Goal: Information Seeking & Learning: Learn about a topic

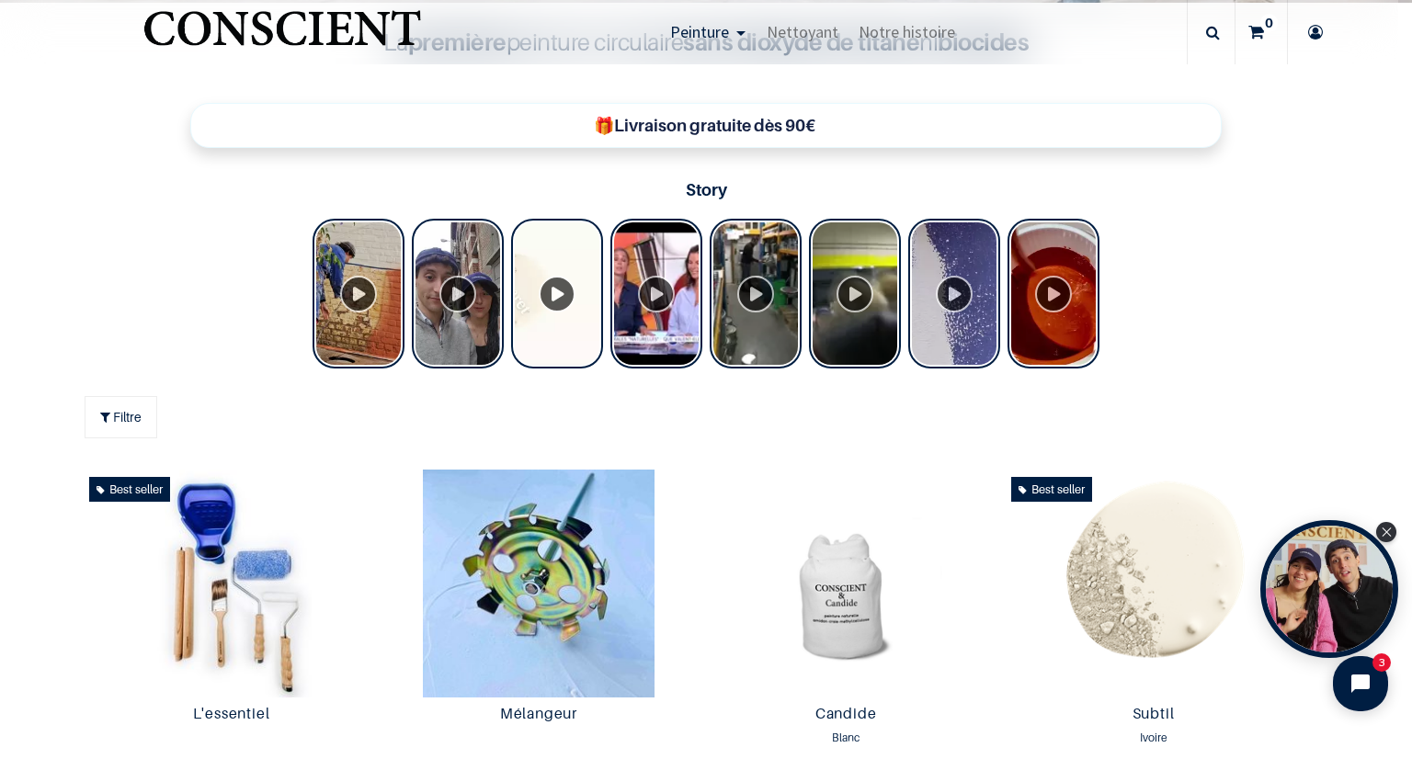
scroll to position [460, 0]
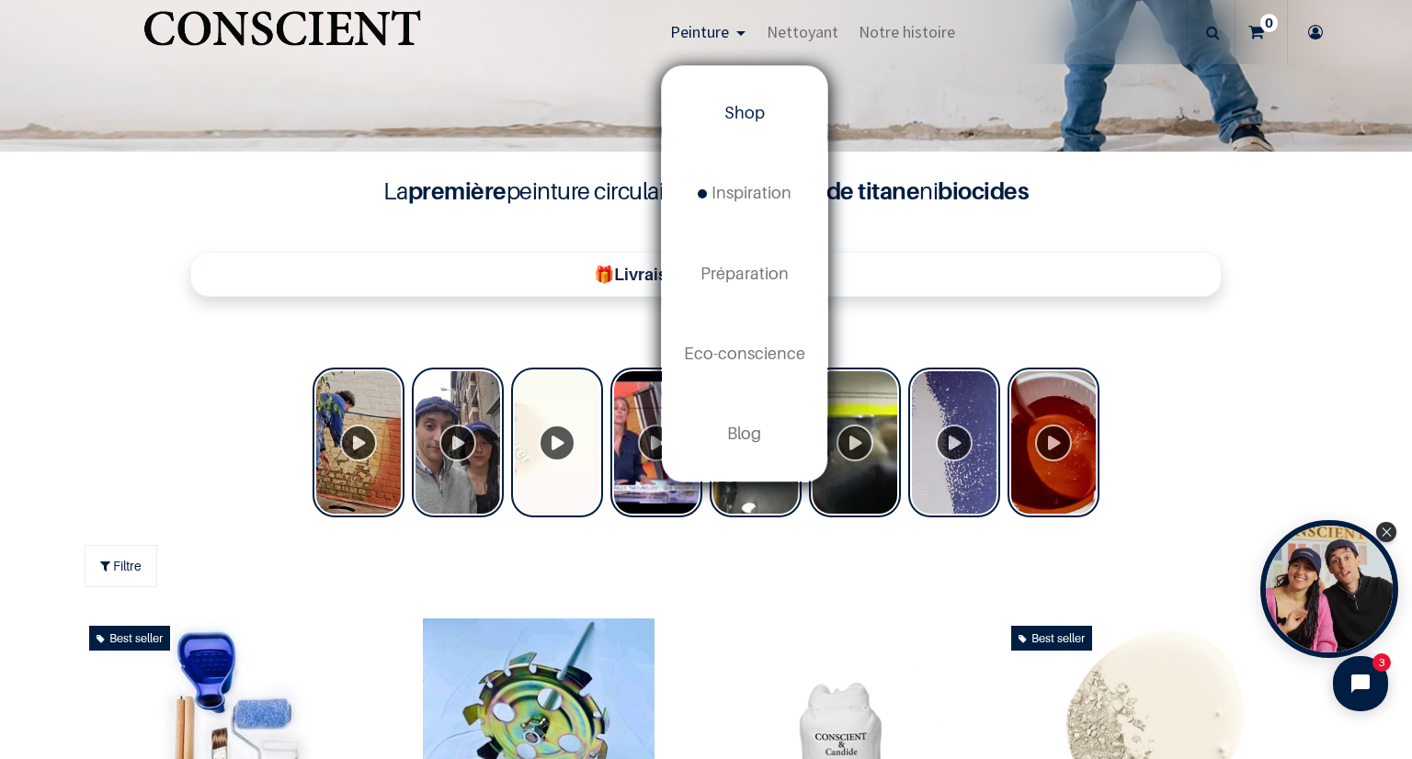
click at [737, 36] on link "Peinture" at bounding box center [708, 32] width 97 height 64
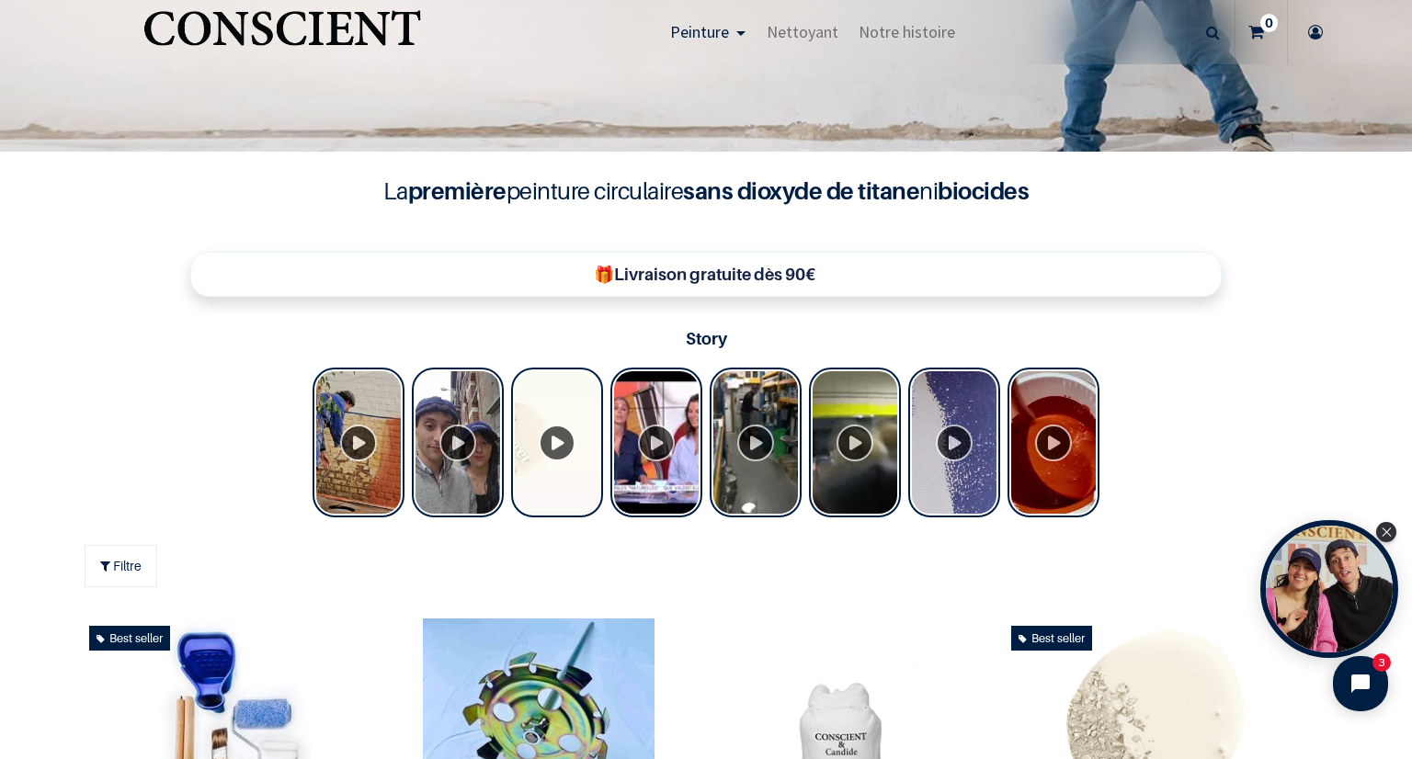
click at [737, 36] on link "Peinture" at bounding box center [708, 32] width 97 height 64
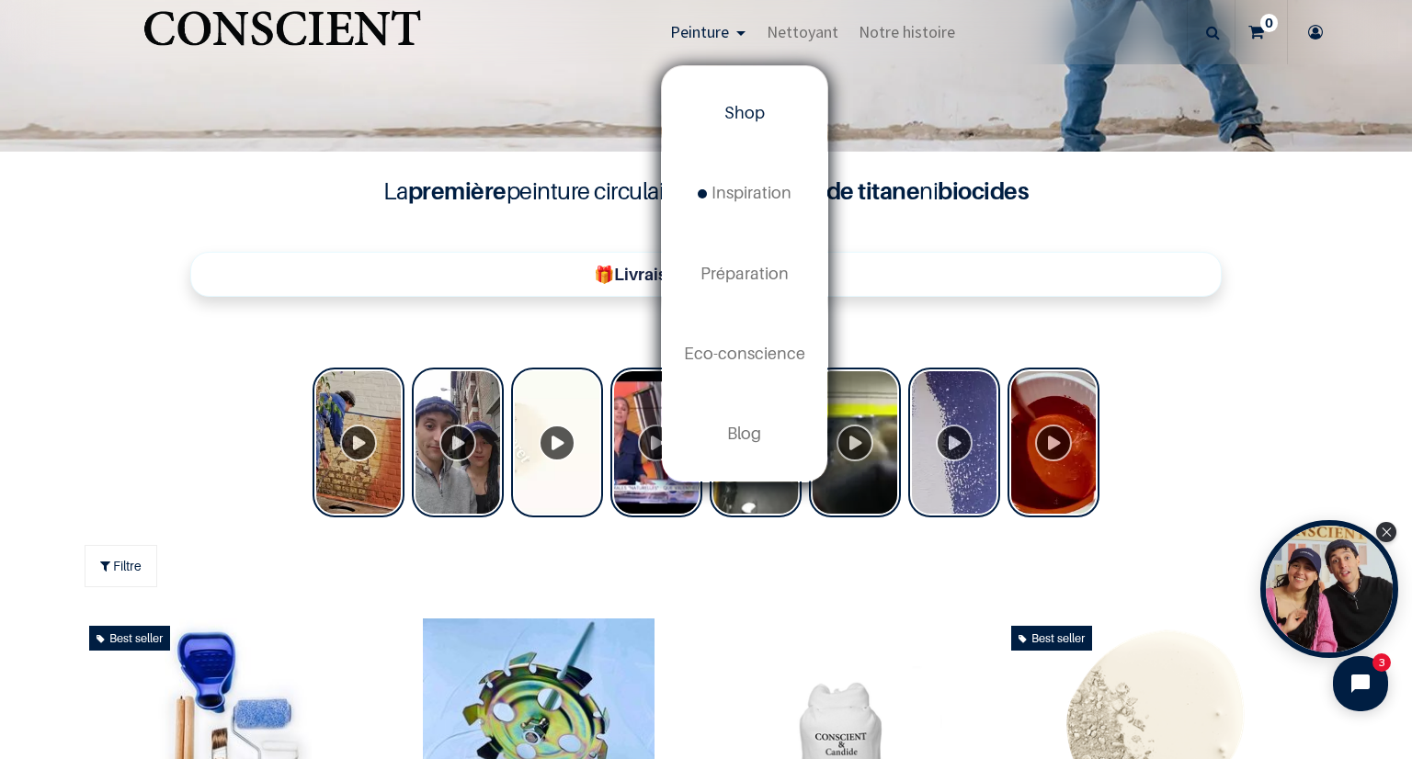
click at [752, 103] on span "Shop" at bounding box center [744, 112] width 40 height 19
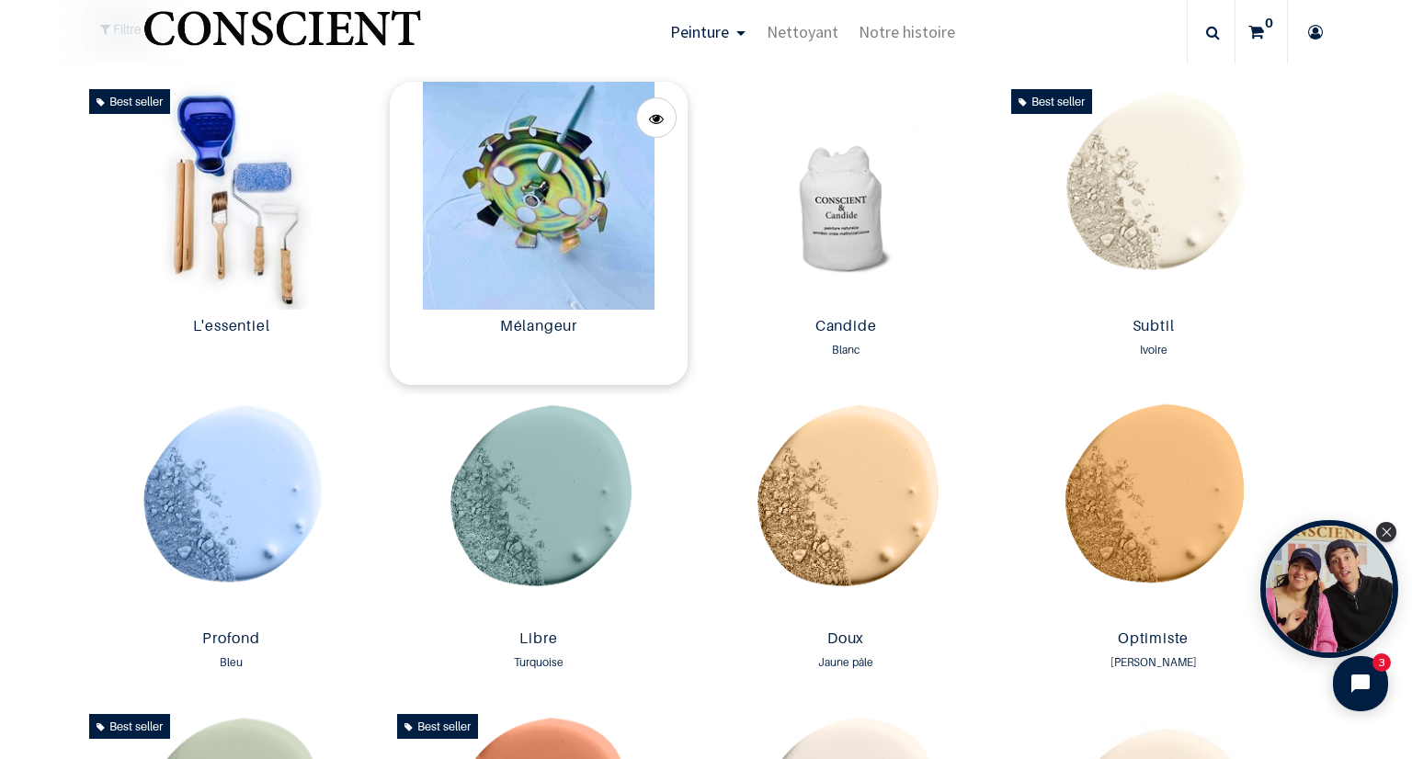
scroll to position [827, 0]
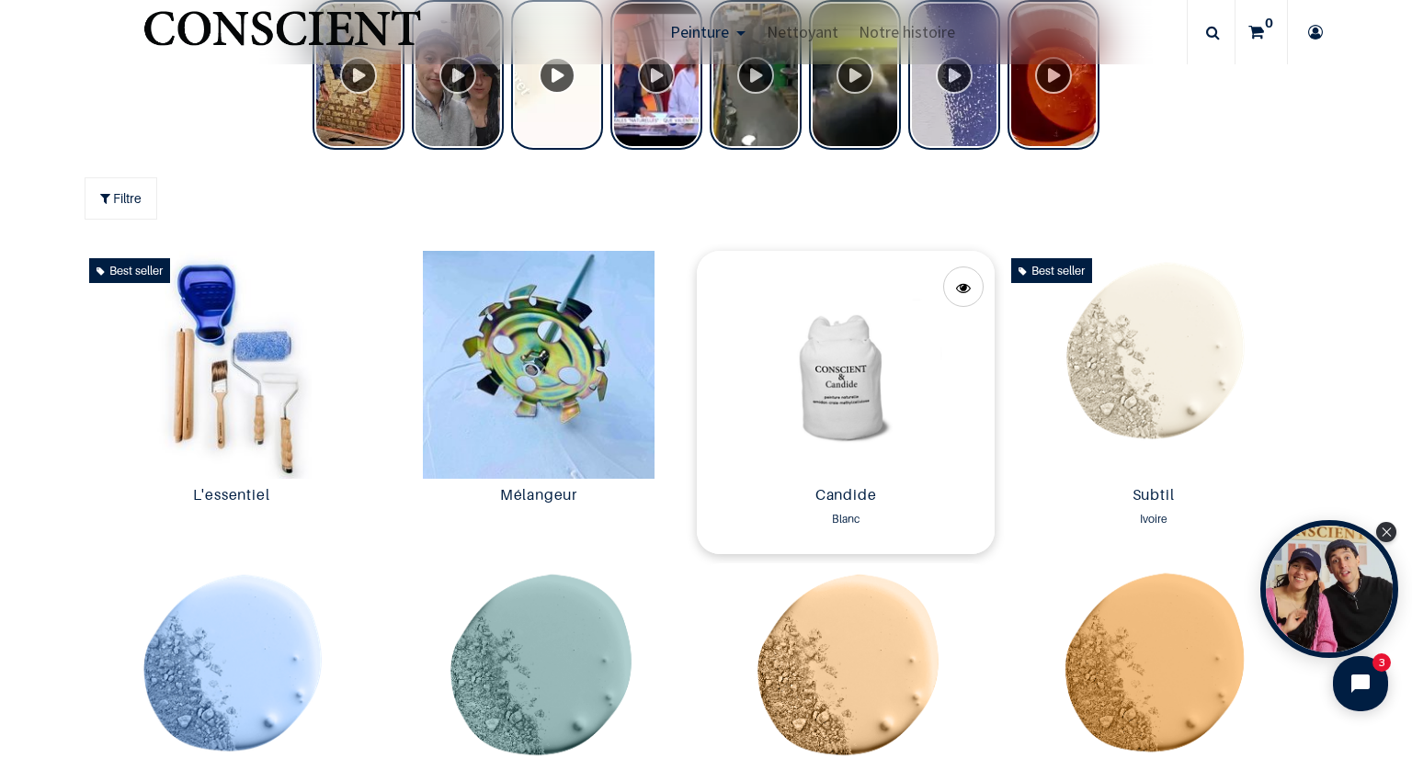
click at [838, 365] on img at bounding box center [846, 365] width 298 height 228
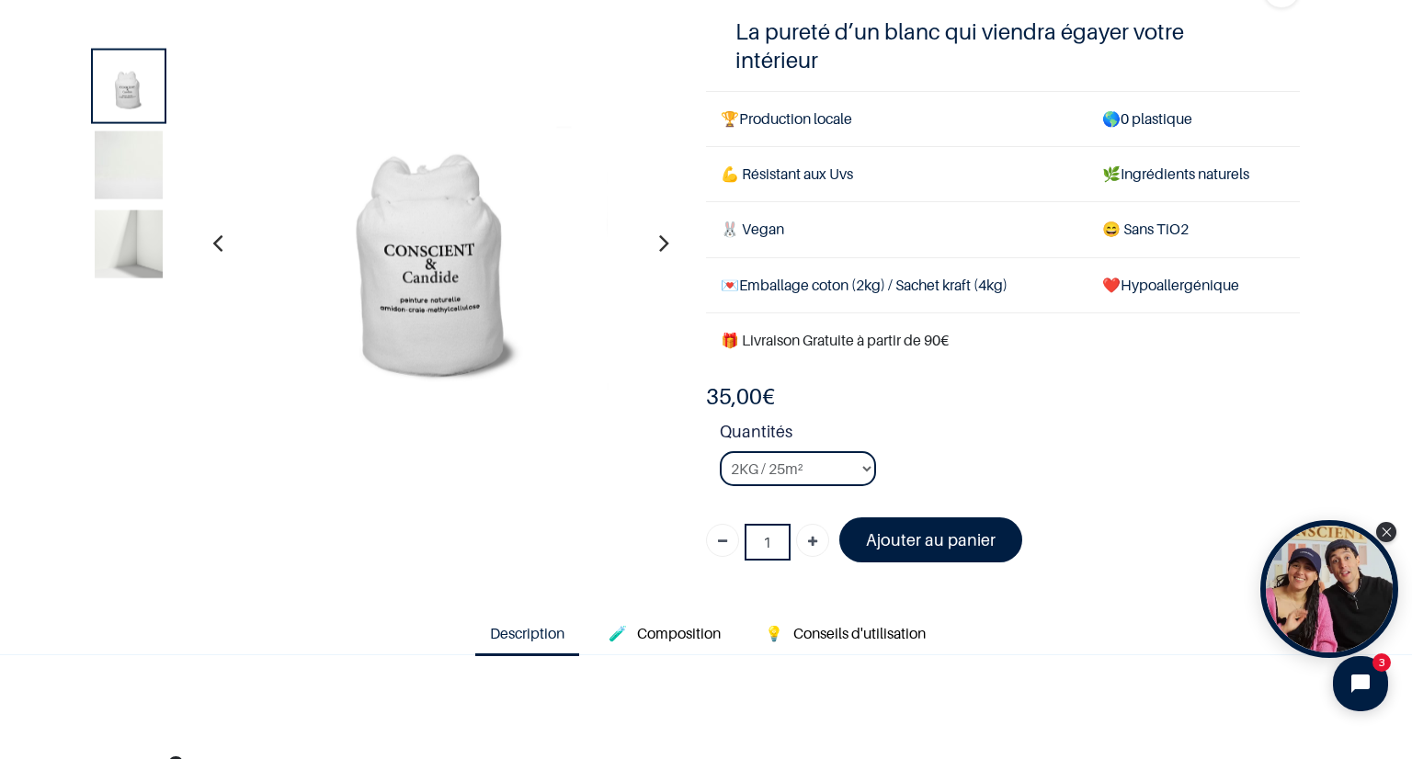
scroll to position [184, 0]
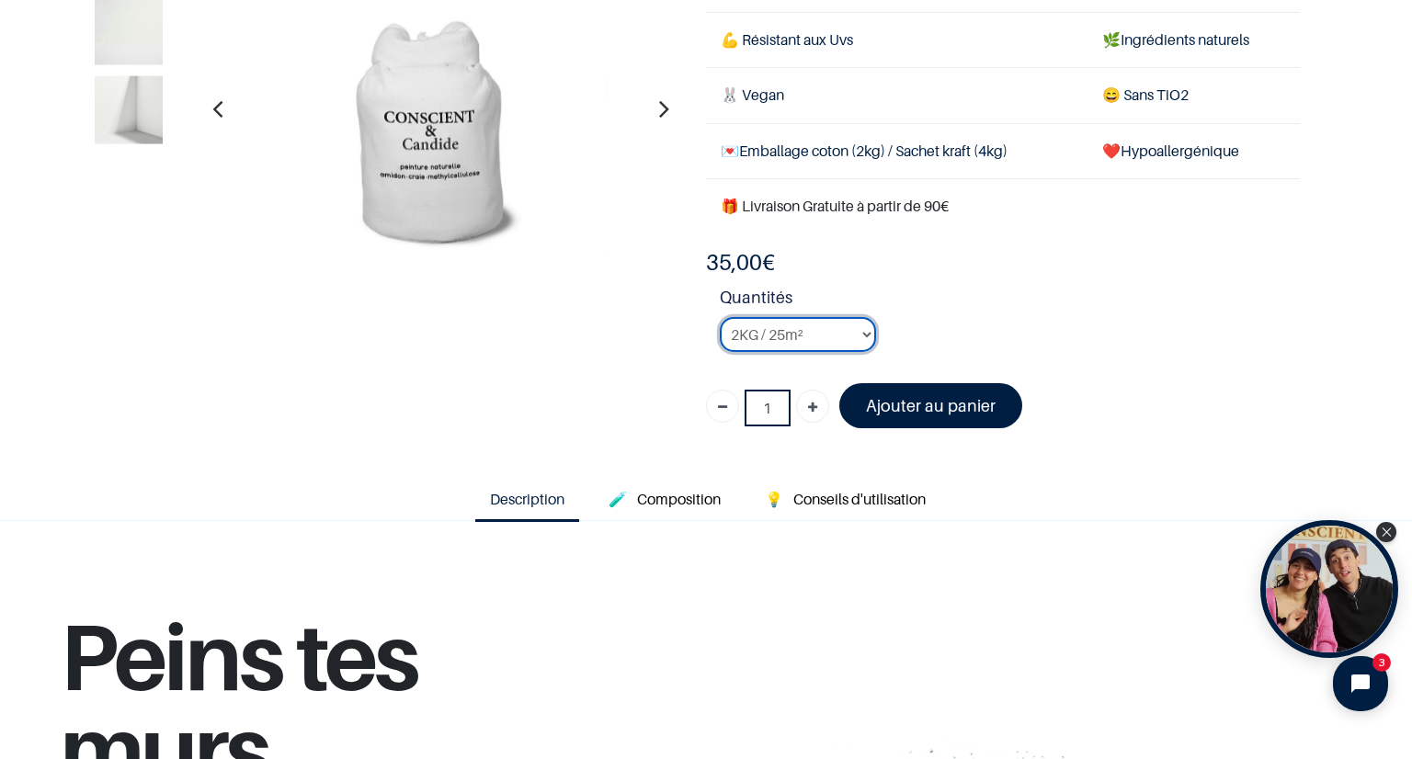
click at [809, 326] on select "2KG / 25m² 4KG / 50m² 8KG / 100m² Testeur" at bounding box center [798, 334] width 156 height 35
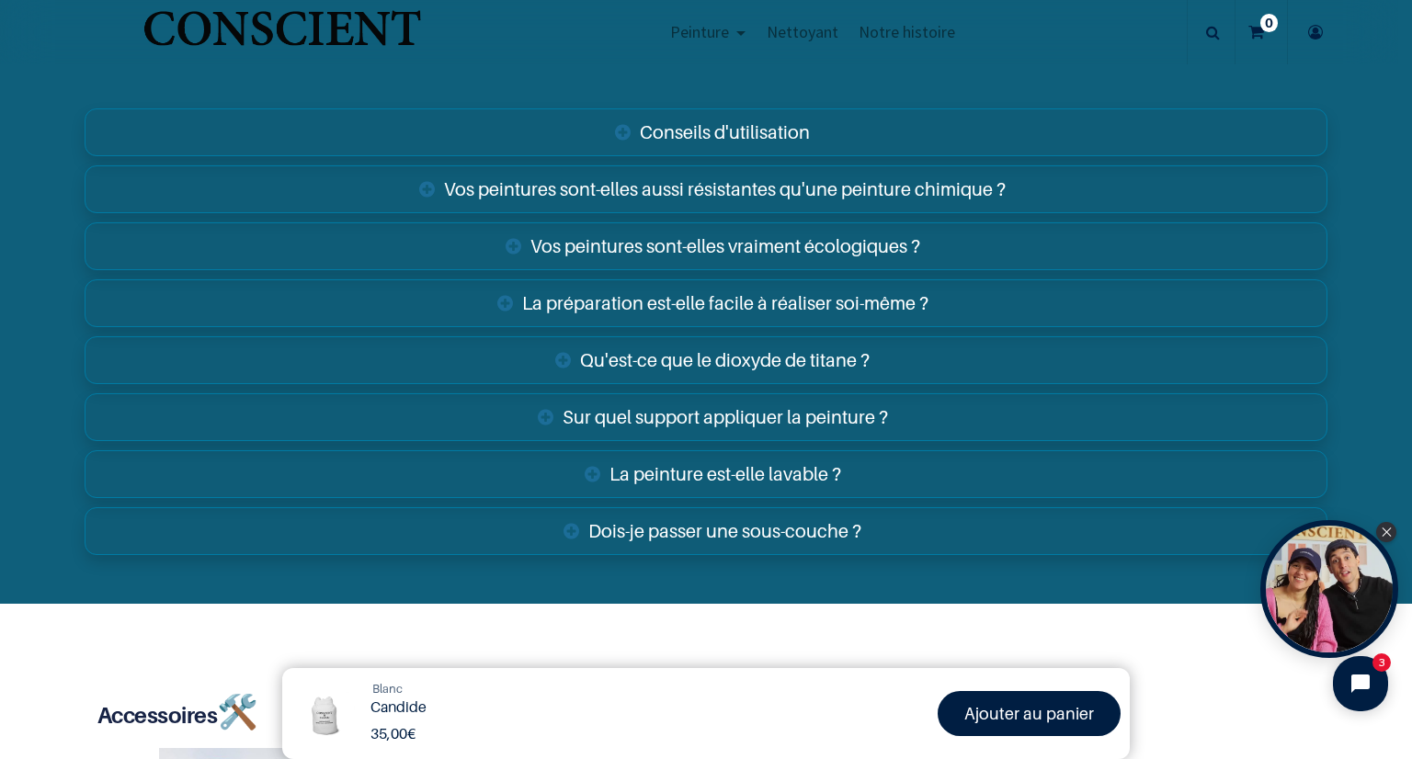
scroll to position [3126, 0]
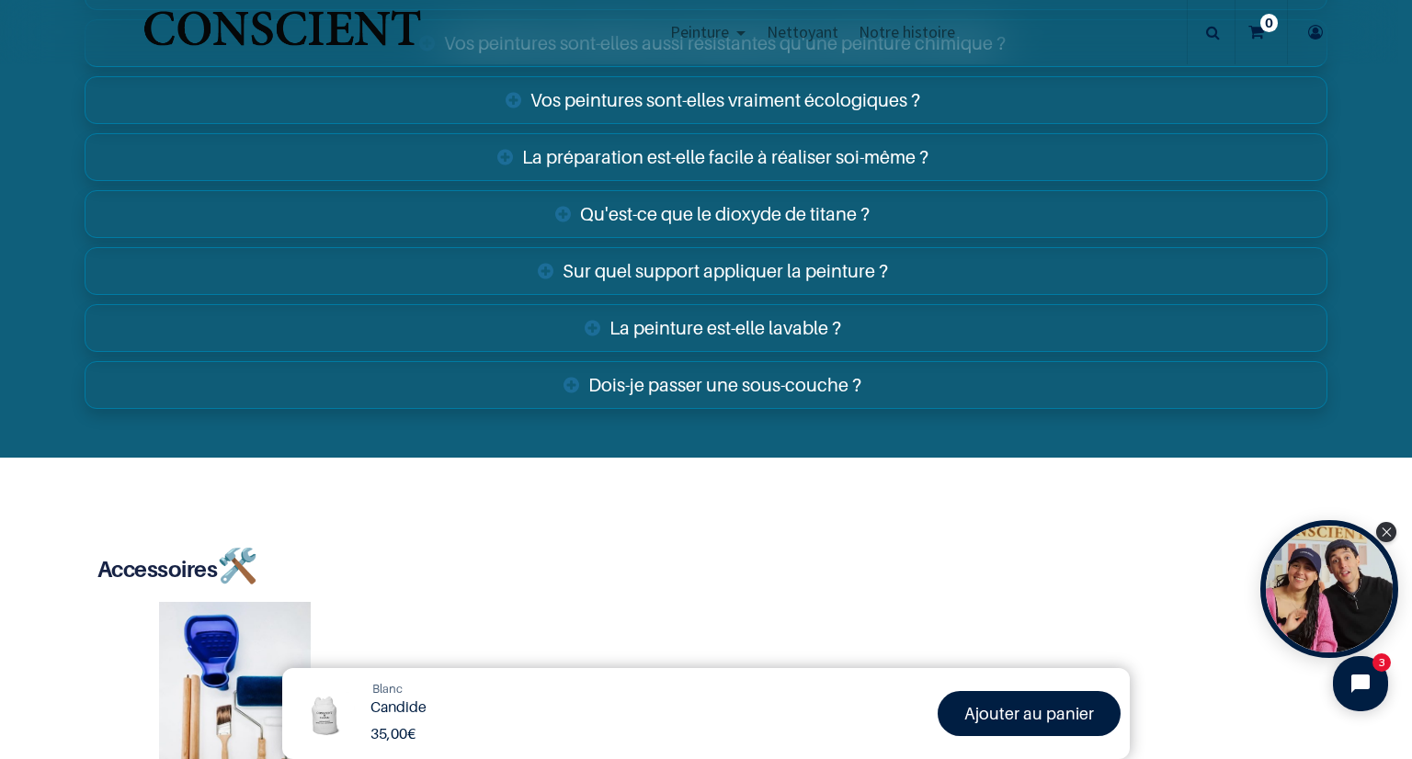
click at [713, 85] on link "Vos peintures sont-elles vraiment écologiques ?" at bounding box center [706, 100] width 1243 height 48
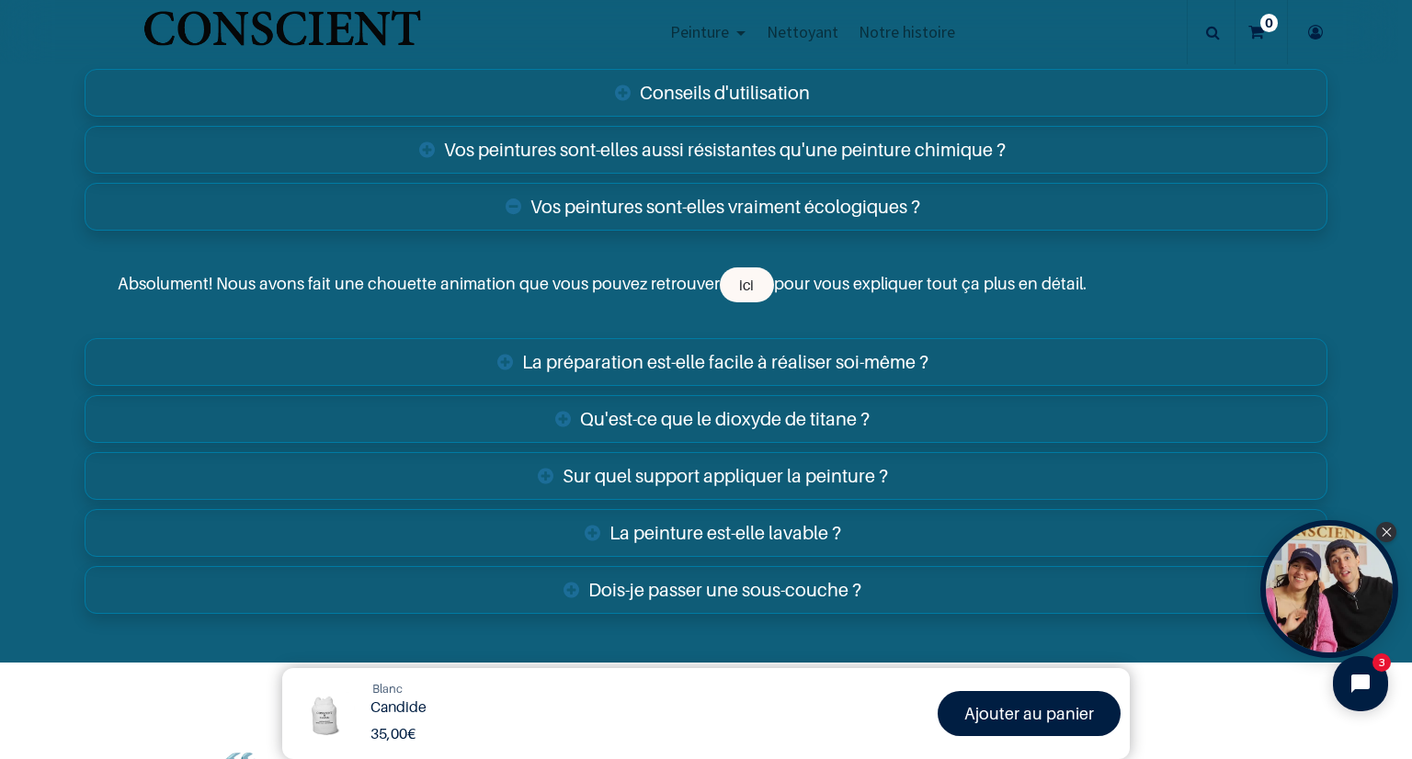
scroll to position [2942, 0]
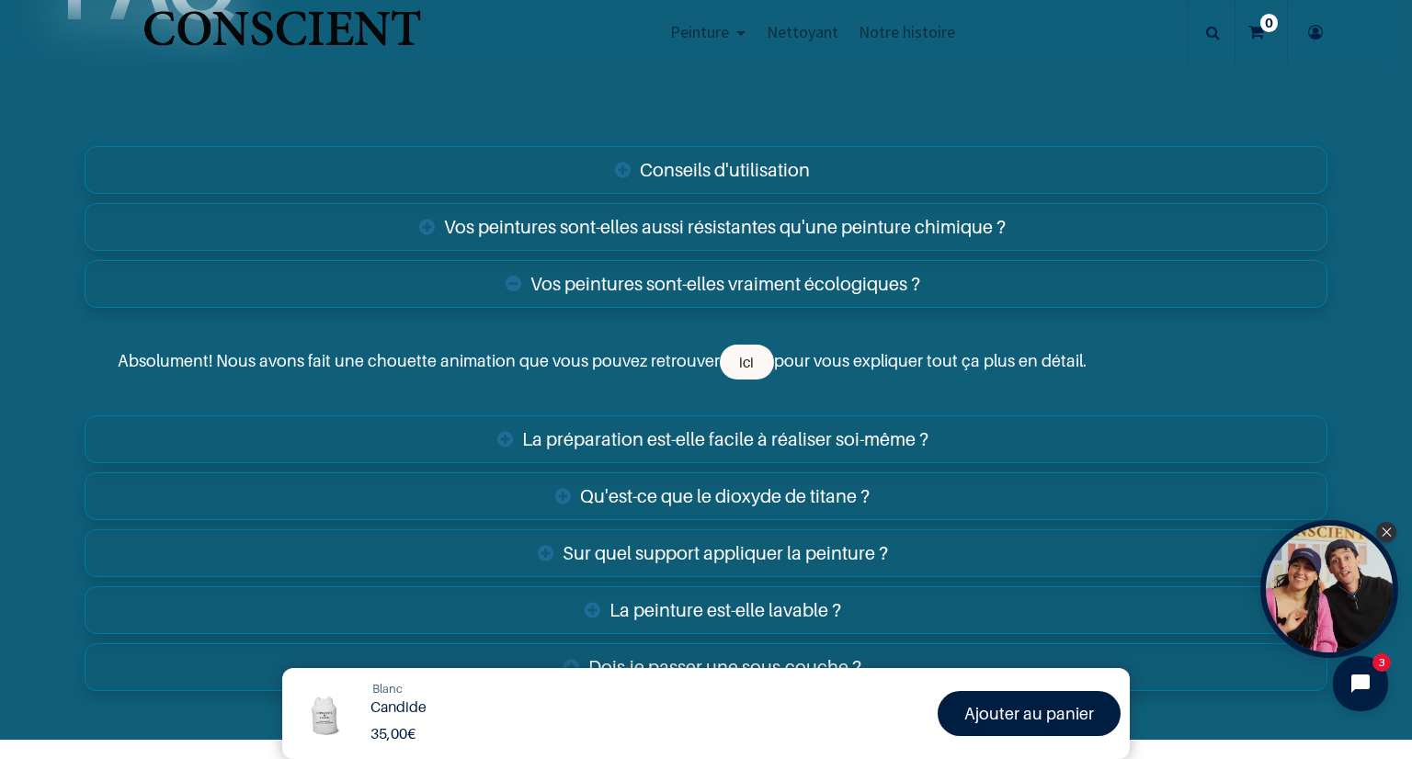
click at [724, 288] on link "Vos peintures sont-elles vraiment écologiques ?" at bounding box center [706, 284] width 1243 height 48
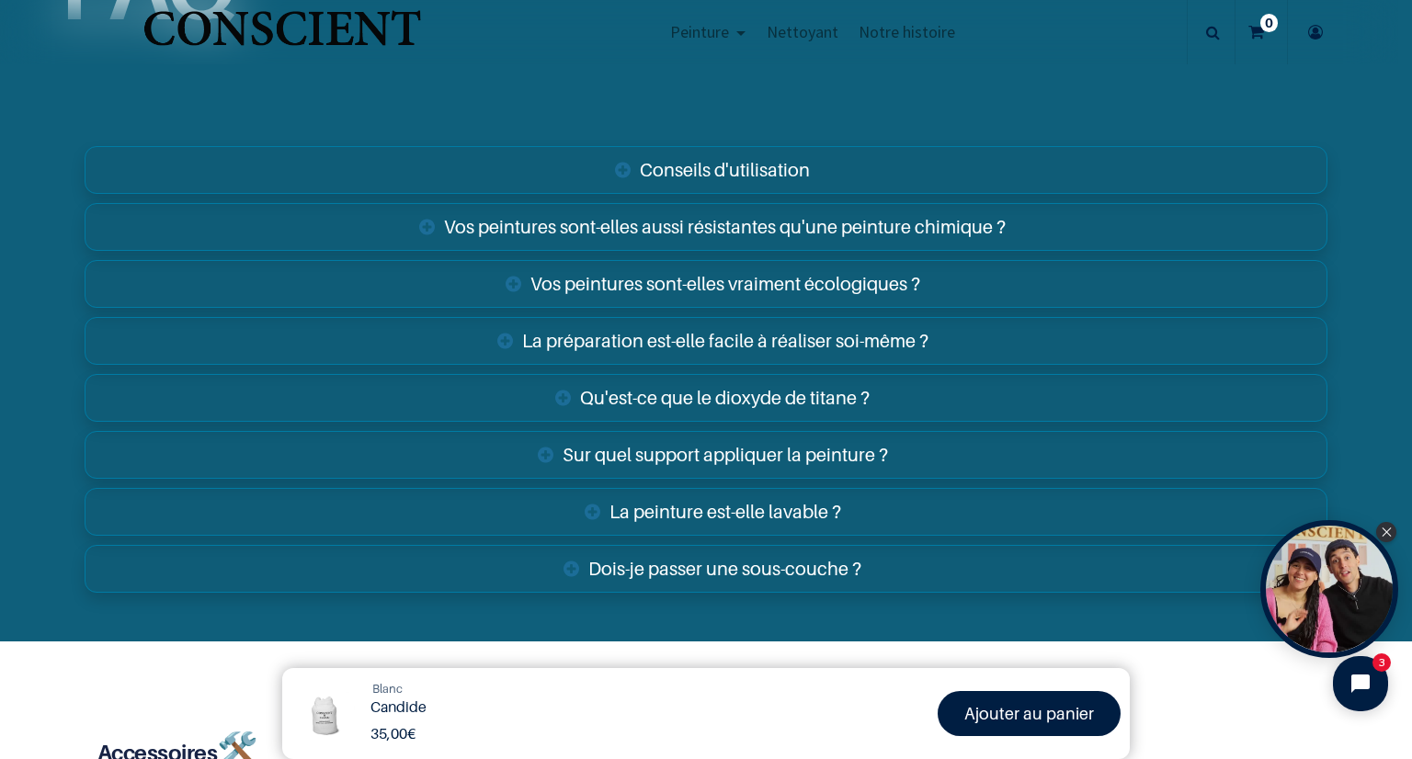
click at [724, 340] on link "La préparation est-elle facile à réaliser soi-même ?" at bounding box center [706, 341] width 1243 height 48
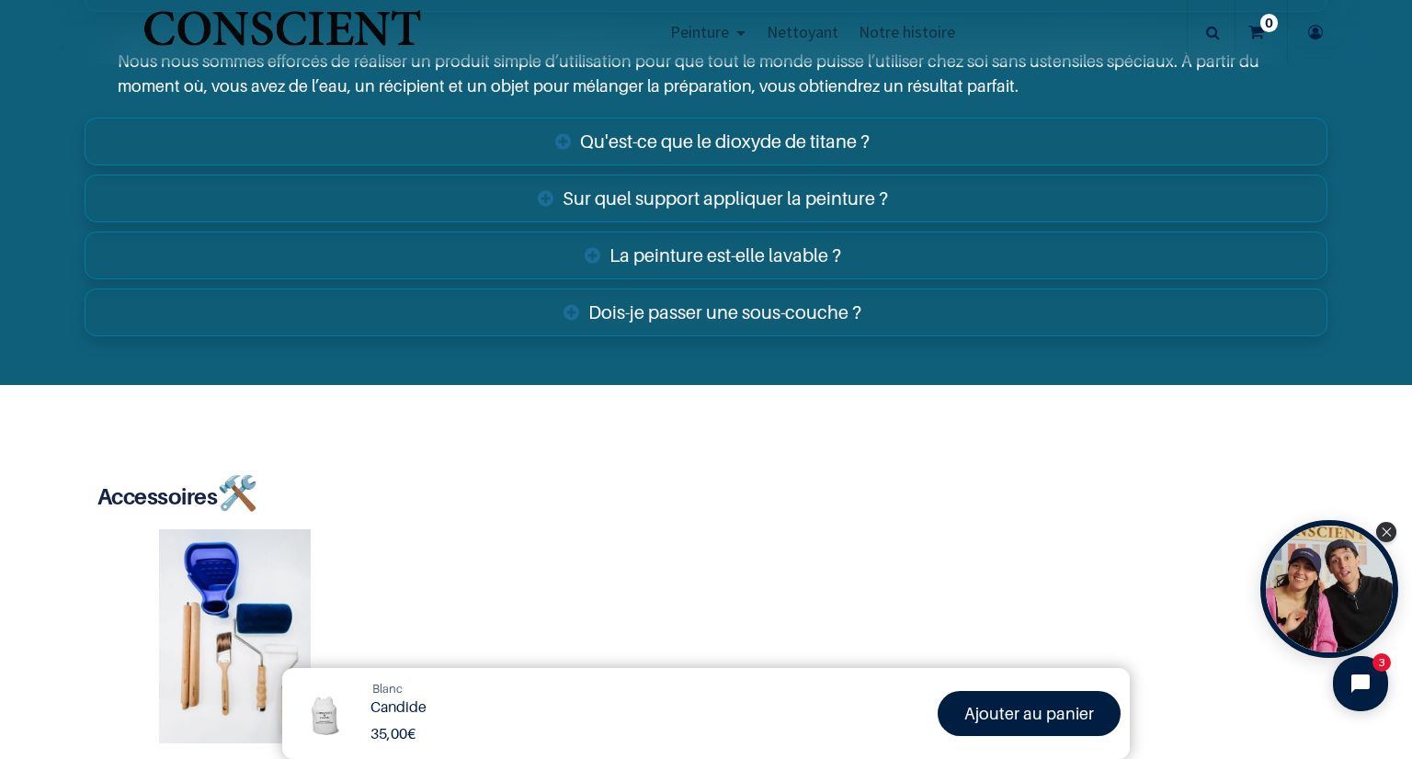
scroll to position [3310, 0]
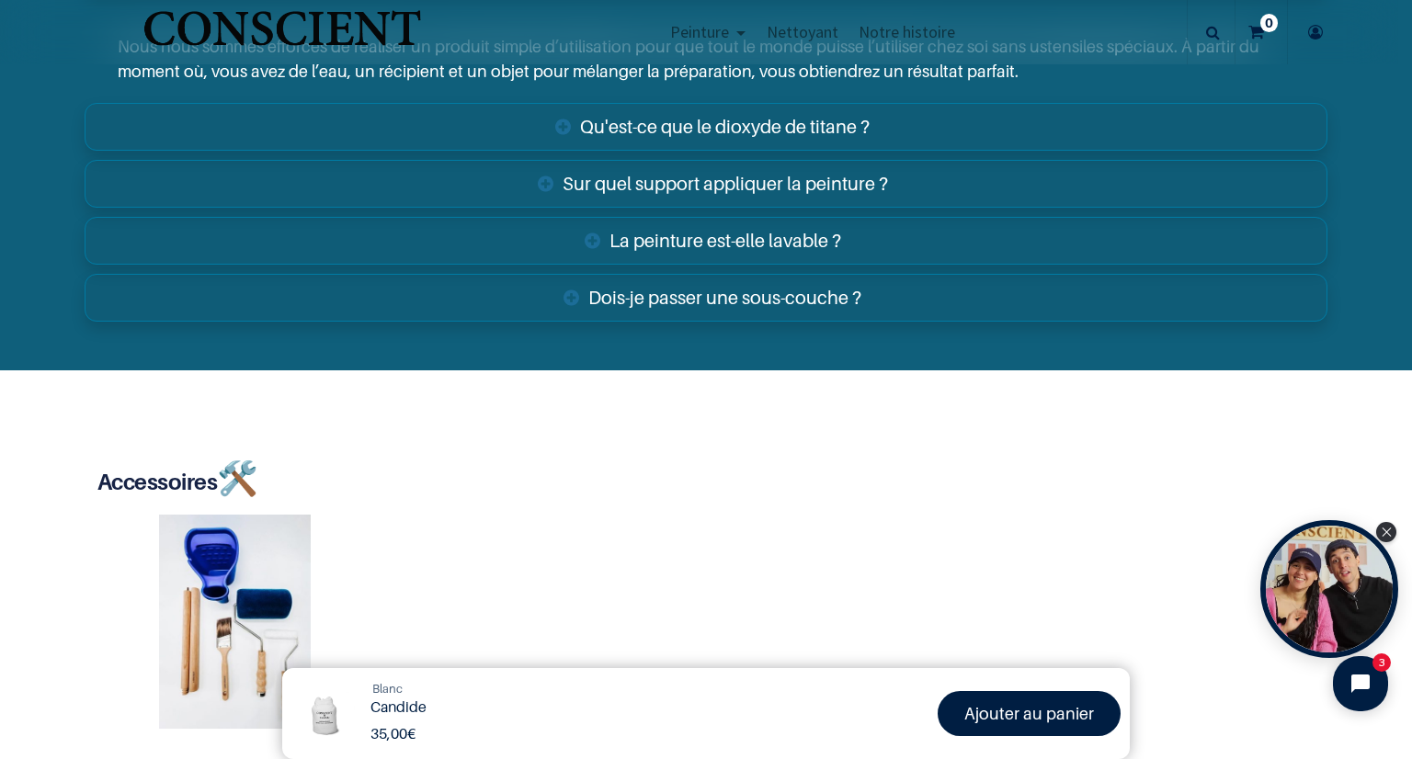
click at [708, 239] on link "La peinture est-elle lavable ?" at bounding box center [706, 241] width 1243 height 48
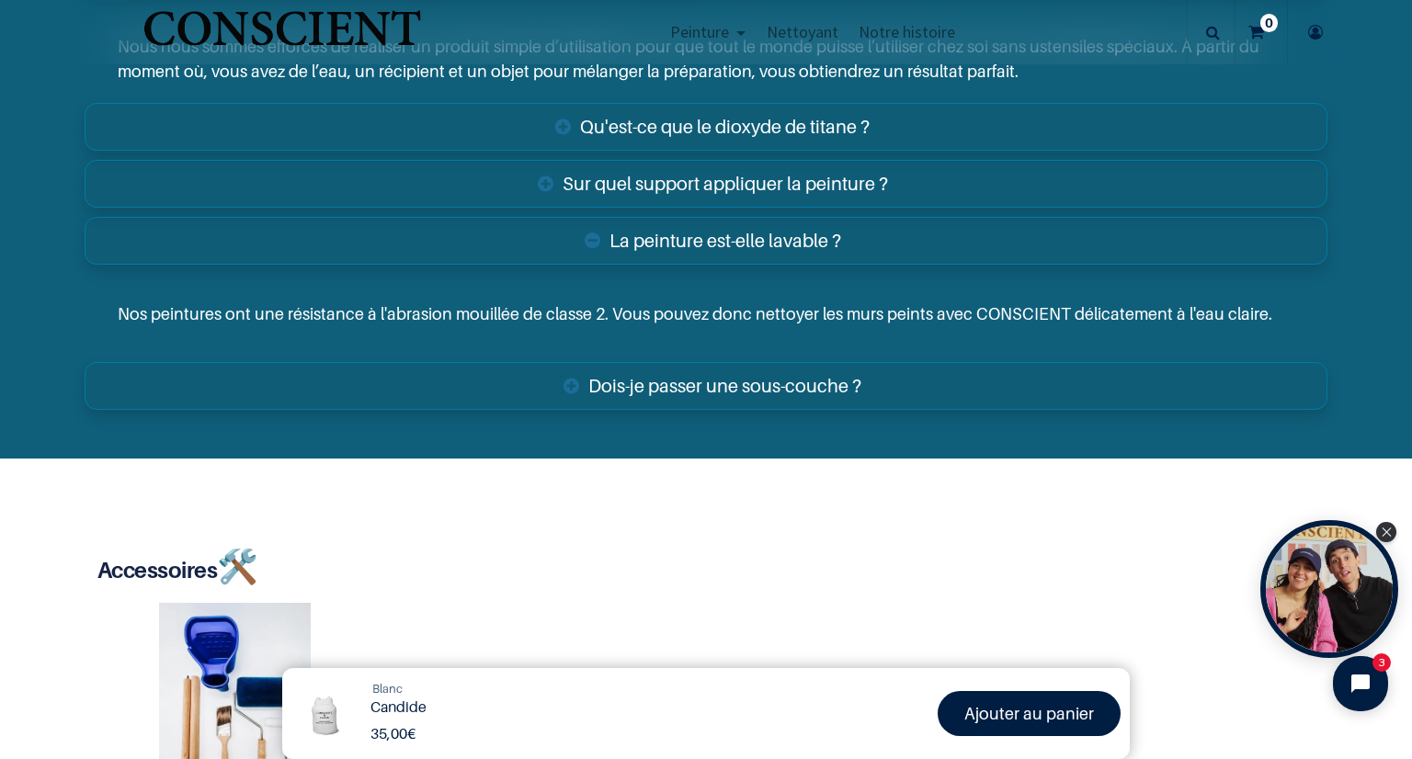
click at [708, 239] on link "La peinture est-elle lavable ?" at bounding box center [706, 241] width 1243 height 48
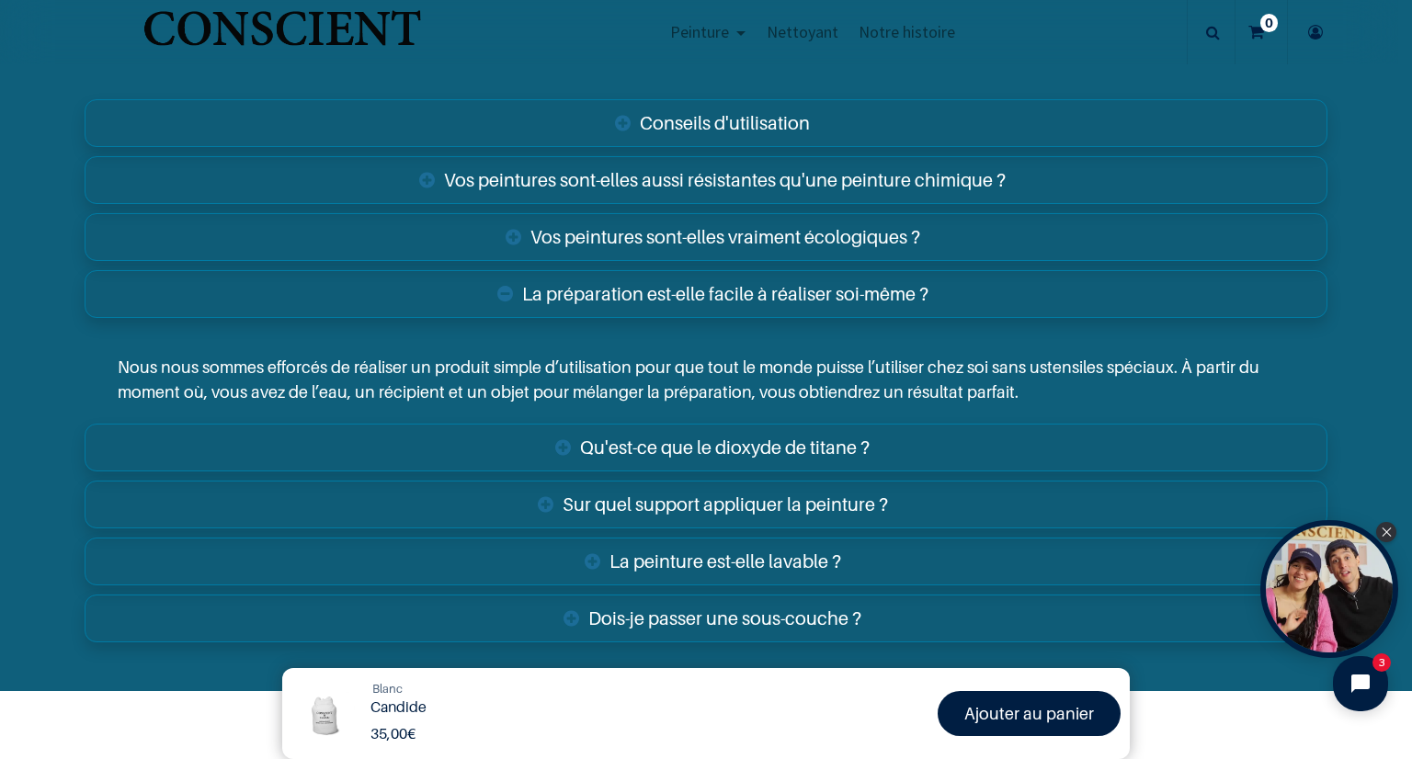
scroll to position [3126, 0]
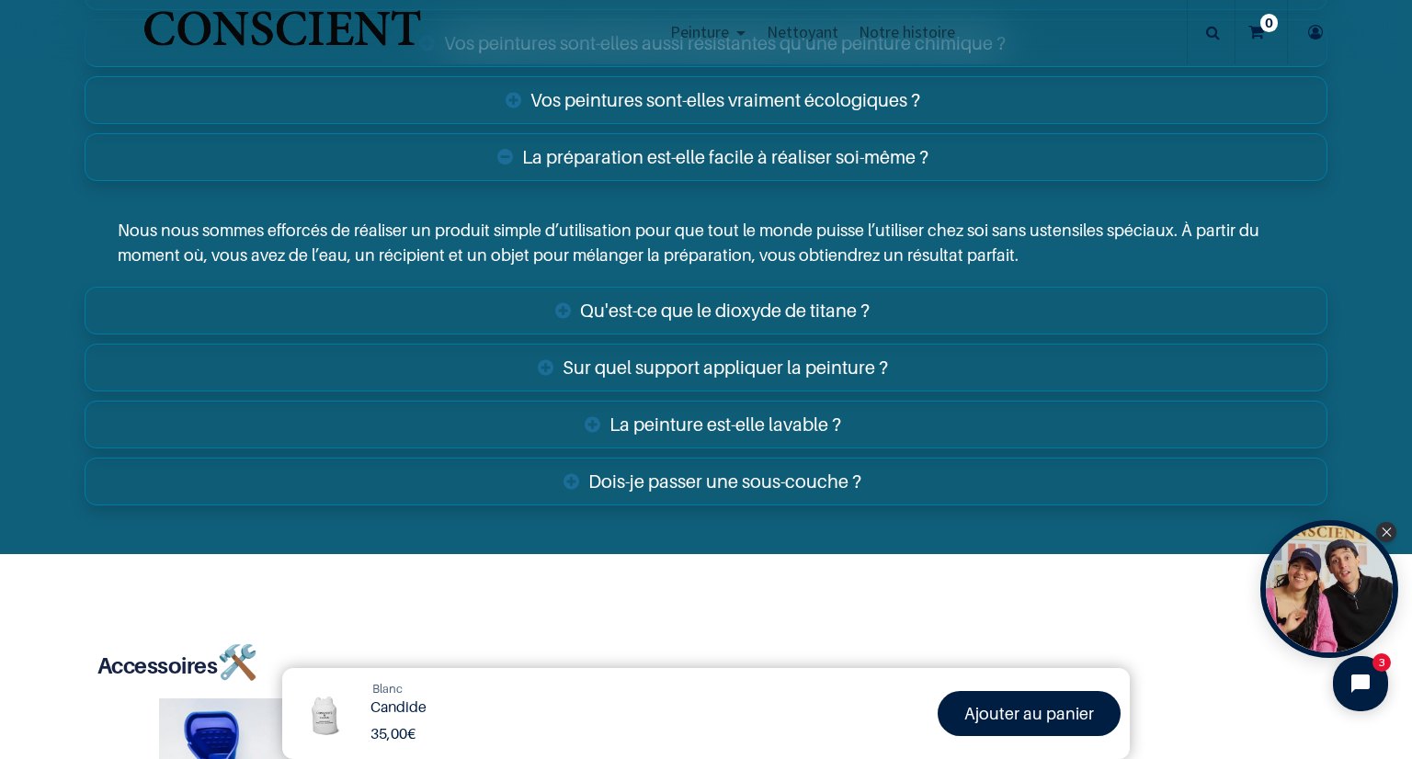
click at [706, 468] on link "Dois-je passer une sous-couche ?" at bounding box center [706, 482] width 1243 height 48
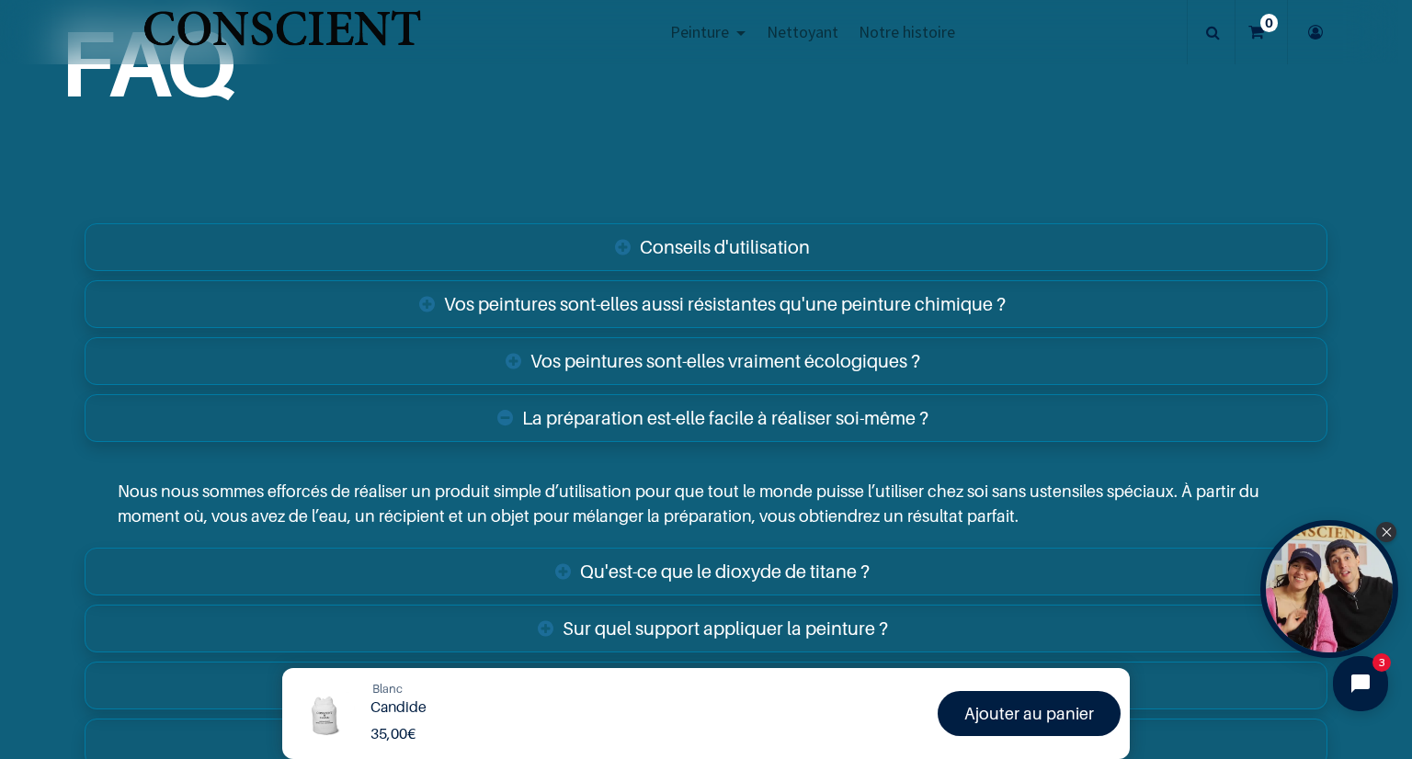
scroll to position [2850, 0]
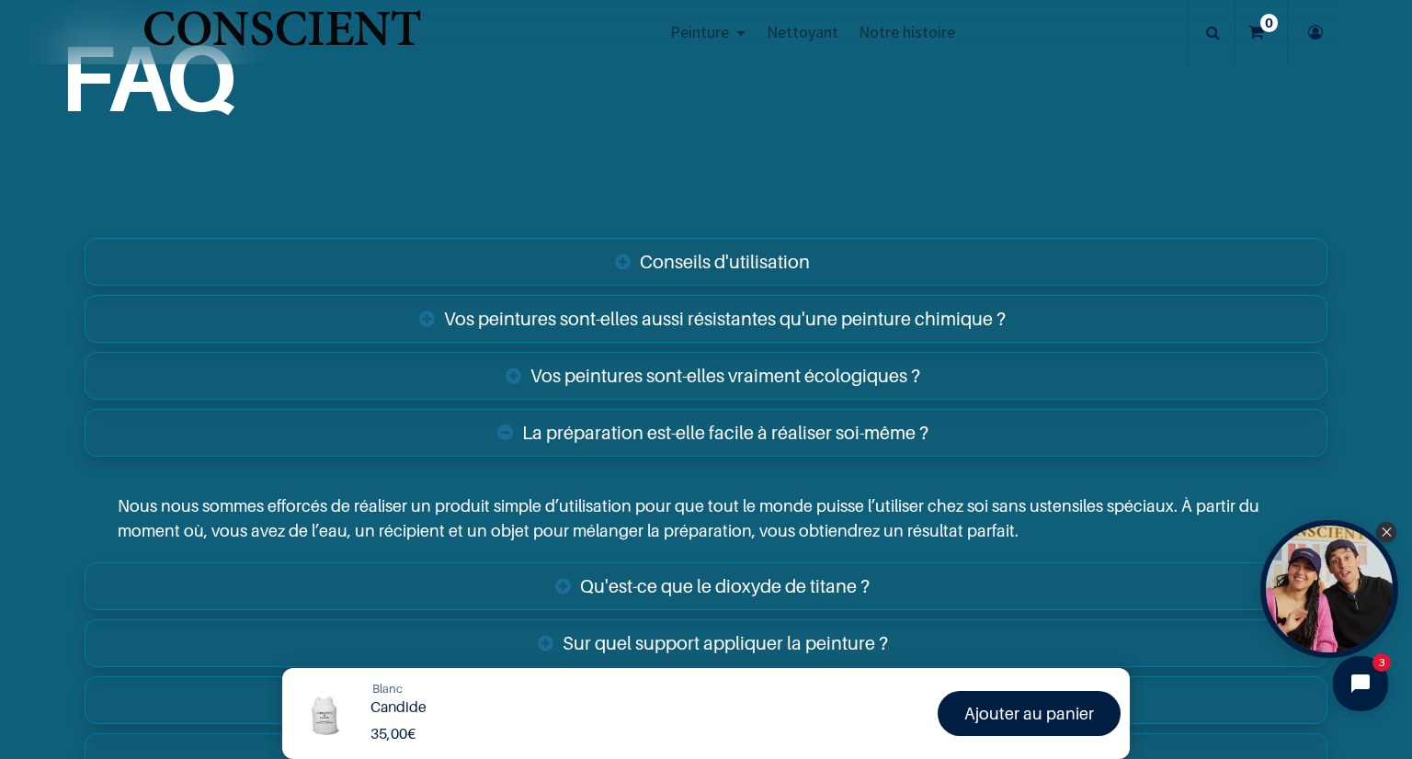
click at [757, 317] on link "Vos peintures sont-elles aussi résistantes qu'une peinture chimique ?" at bounding box center [706, 319] width 1243 height 48
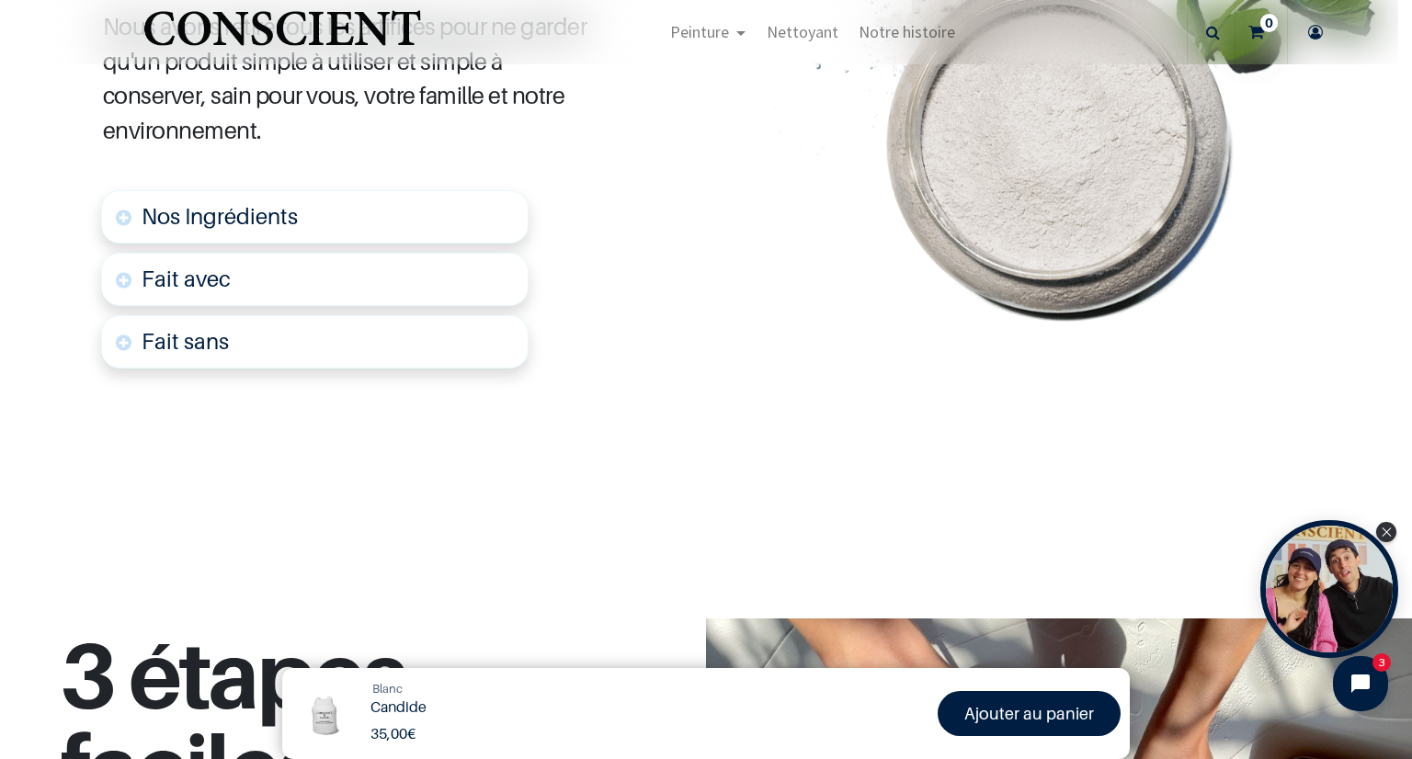
scroll to position [662, 0]
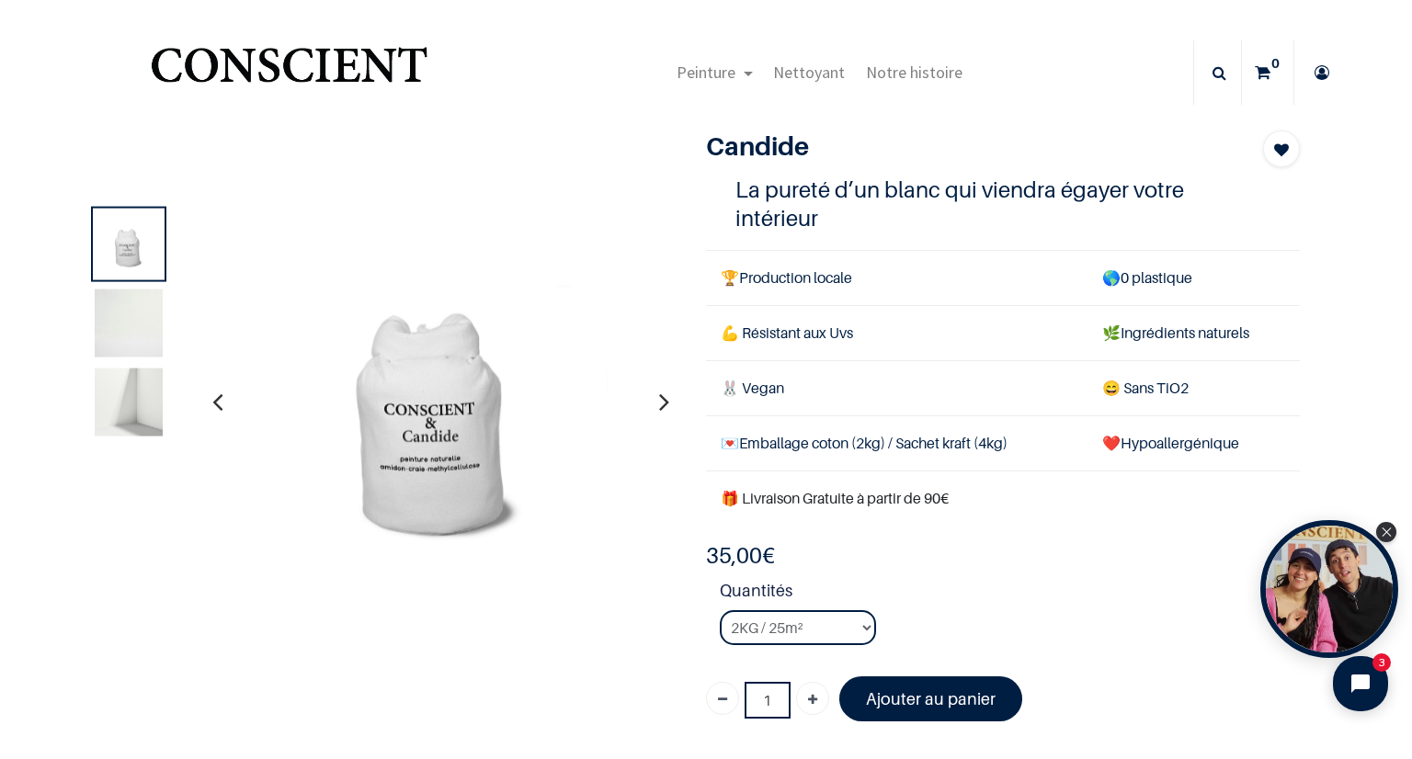
scroll to position [276, 0]
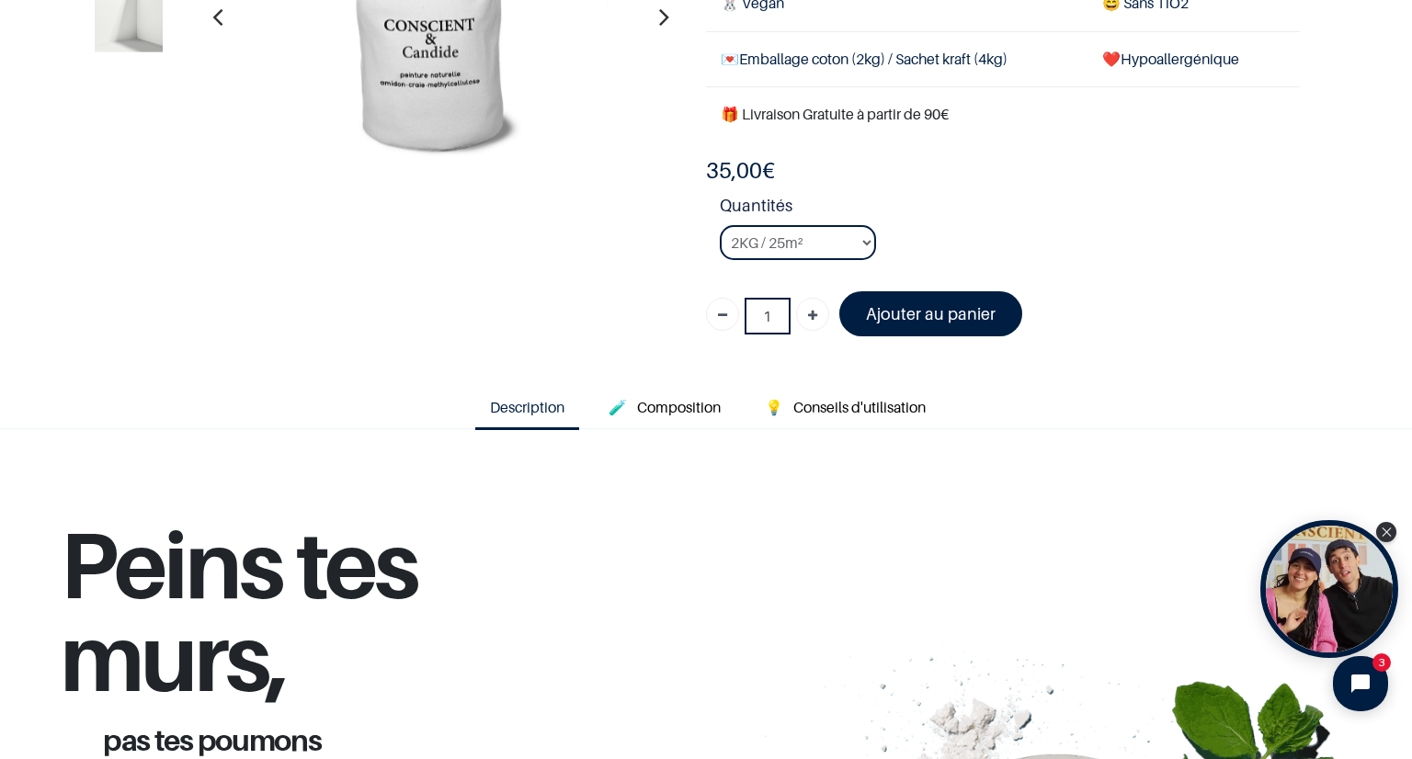
scroll to position [184, 0]
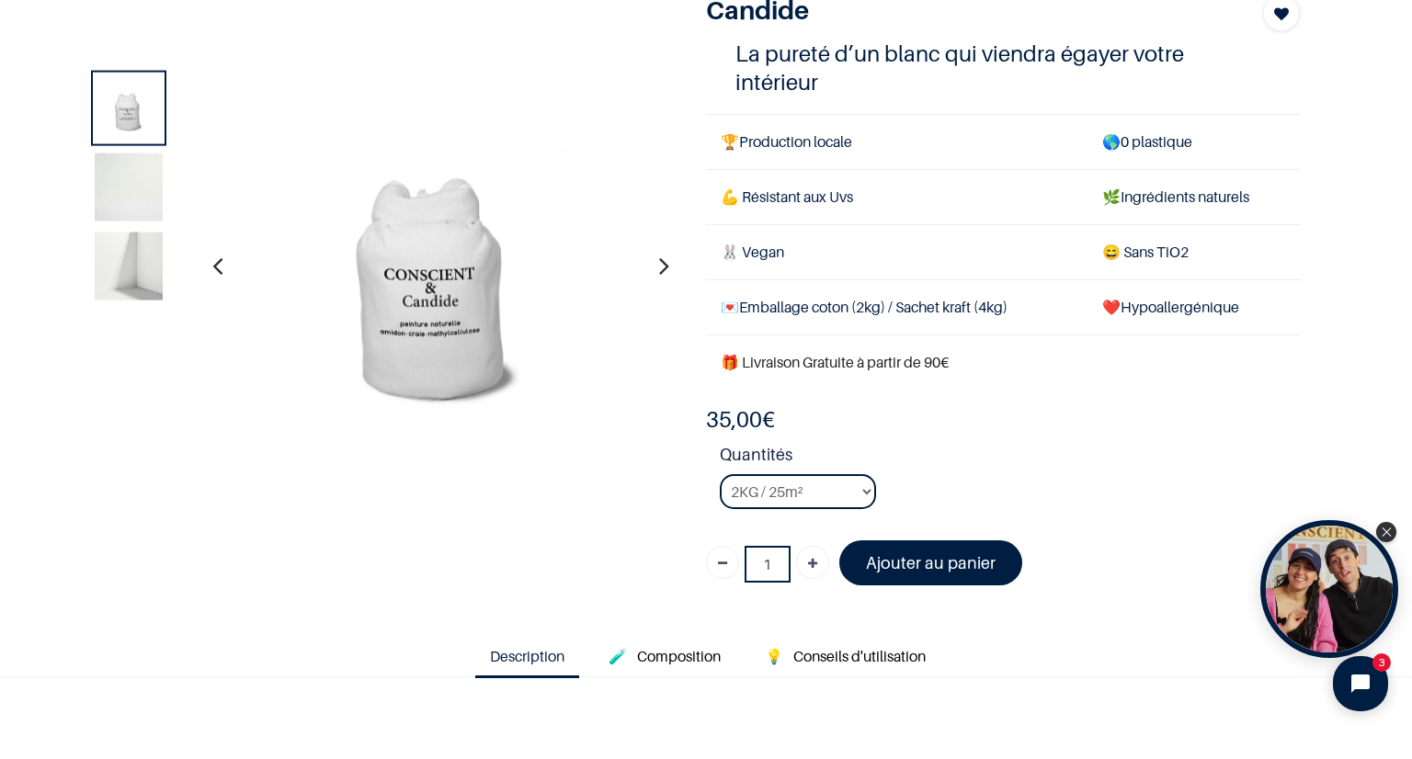
scroll to position [92, 0]
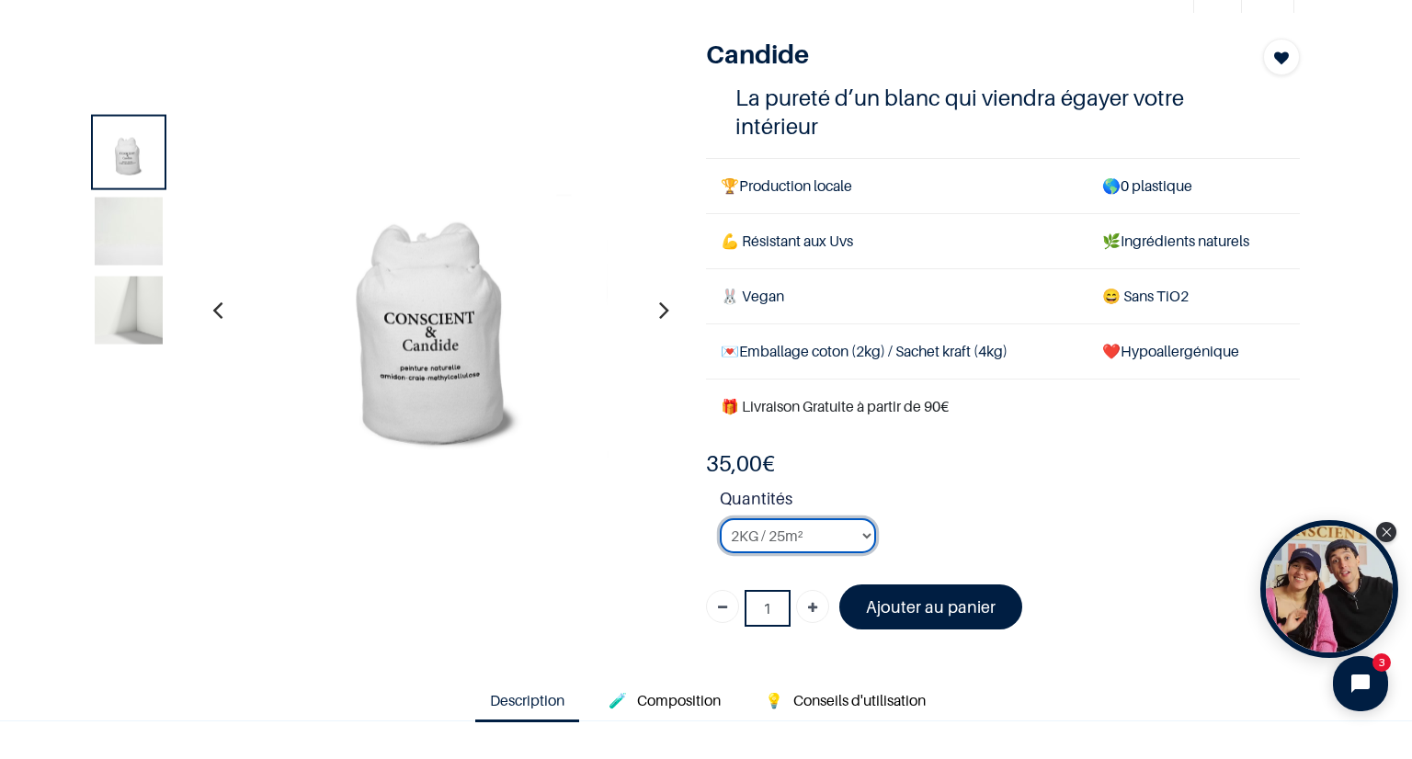
click at [806, 534] on select "2KG / 25m² 4KG / 50m² 8KG / 100m² Testeur" at bounding box center [798, 535] width 156 height 35
click at [967, 465] on div "35,00 € 35,00 € 35.0 EUR 35,00 €" at bounding box center [1003, 464] width 594 height 29
click at [659, 313] on icon "button" at bounding box center [664, 310] width 10 height 50
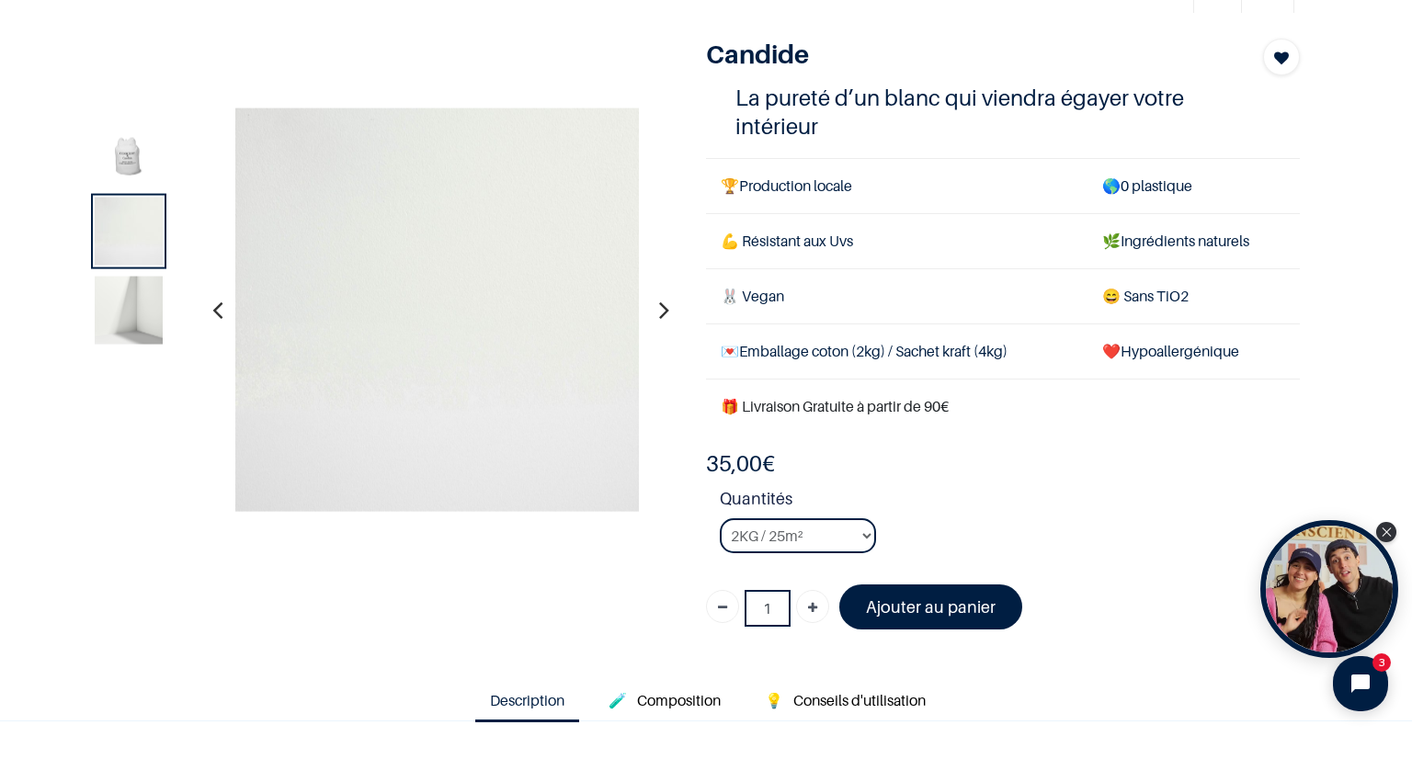
click at [659, 313] on icon "button" at bounding box center [664, 310] width 10 height 50
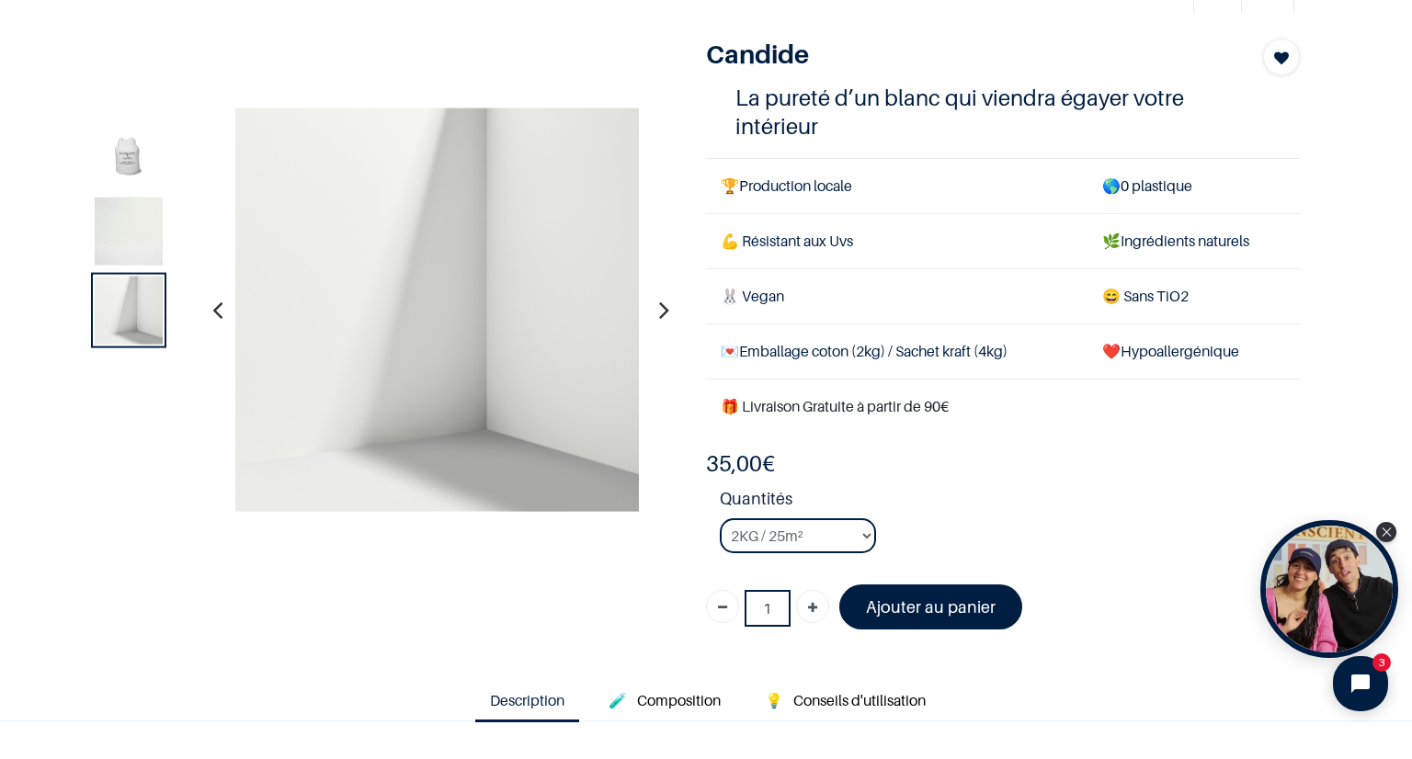
click at [659, 313] on icon "button" at bounding box center [664, 310] width 10 height 50
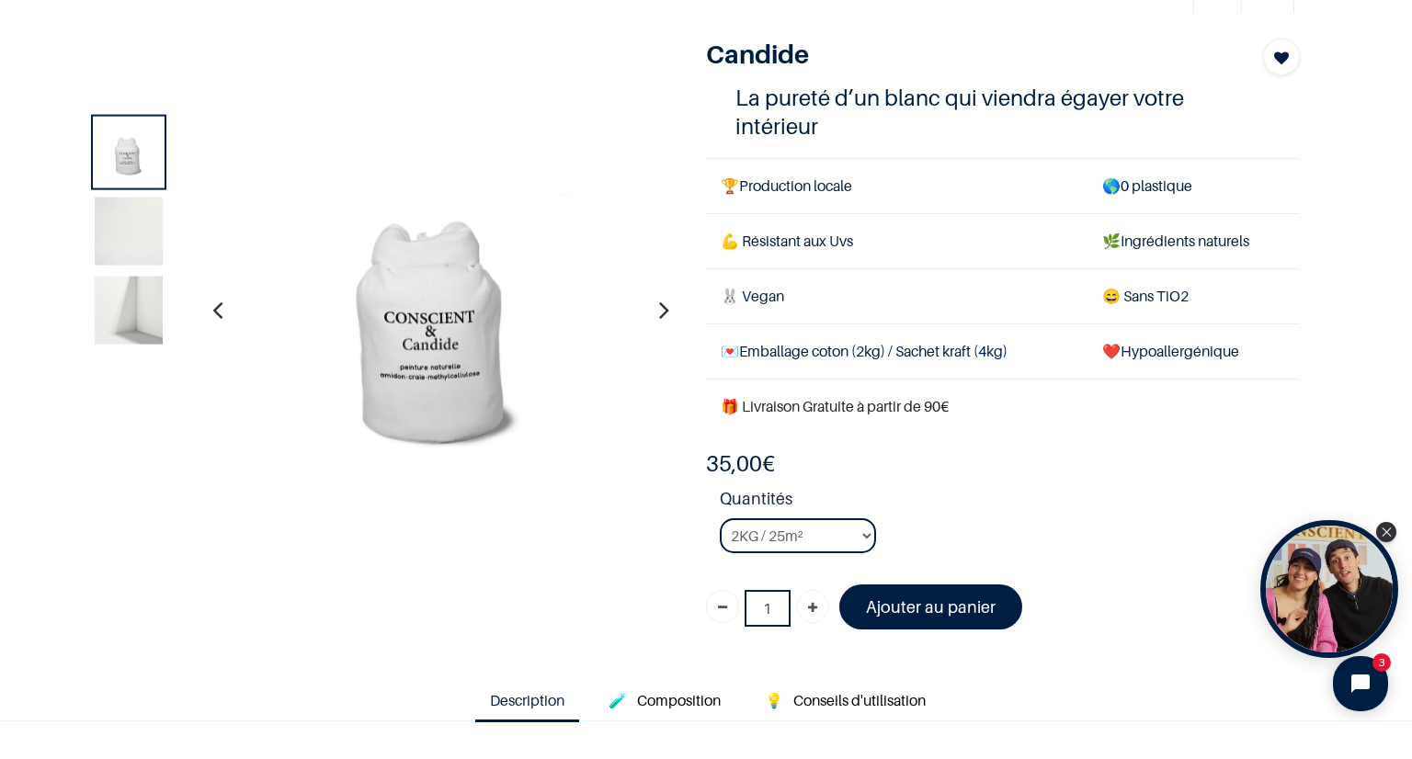
click at [659, 313] on icon "button" at bounding box center [664, 310] width 10 height 50
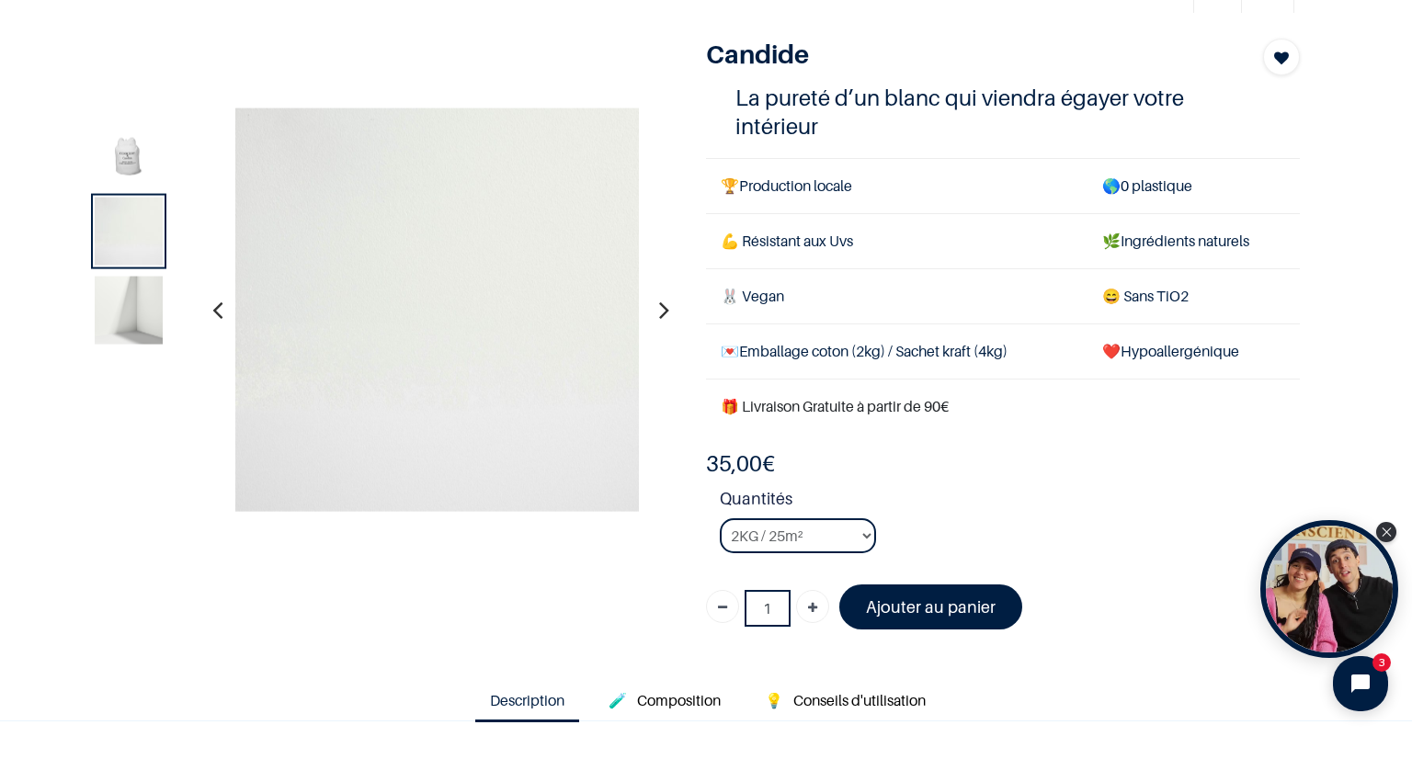
click at [659, 313] on icon "button" at bounding box center [664, 310] width 10 height 50
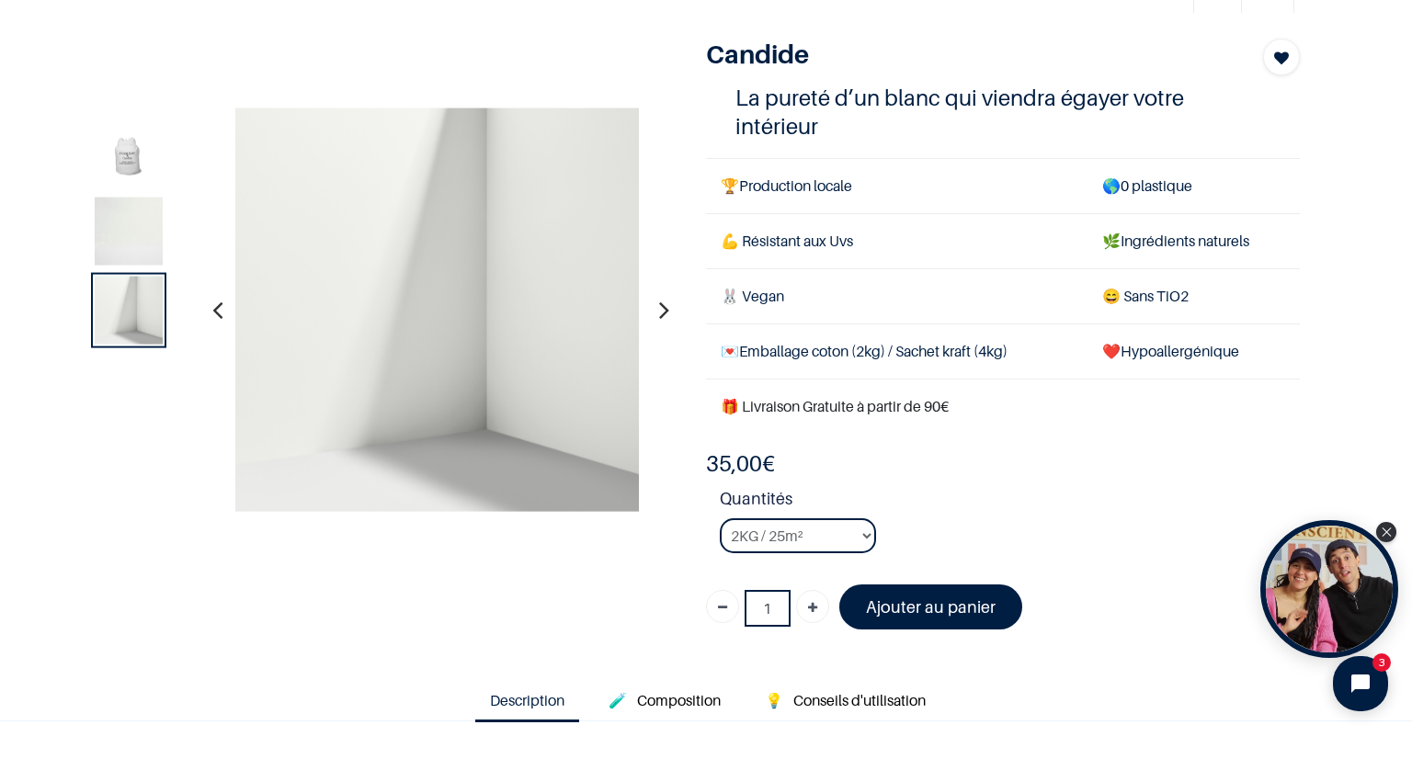
click at [659, 313] on icon "button" at bounding box center [664, 310] width 10 height 50
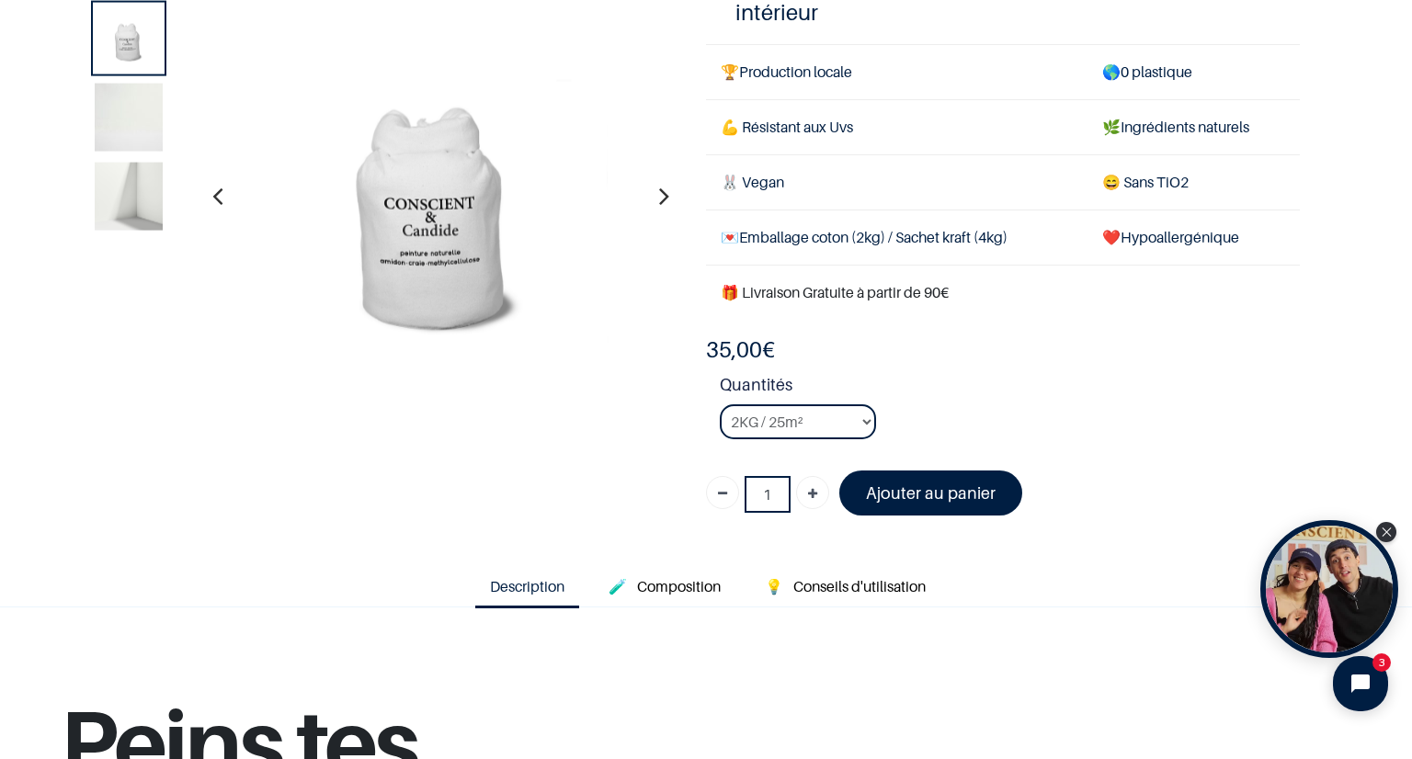
scroll to position [460, 0]
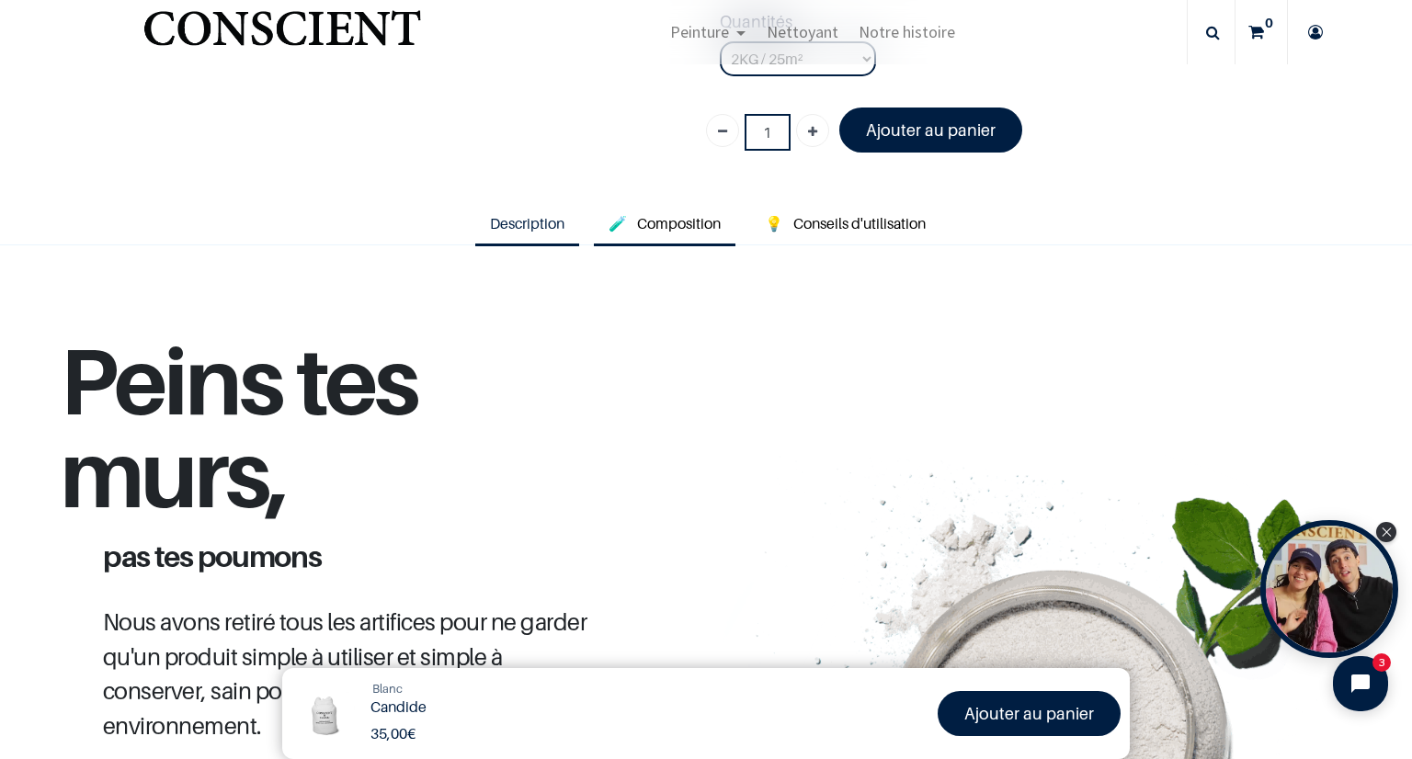
click at [654, 225] on span "Composition" at bounding box center [679, 223] width 84 height 18
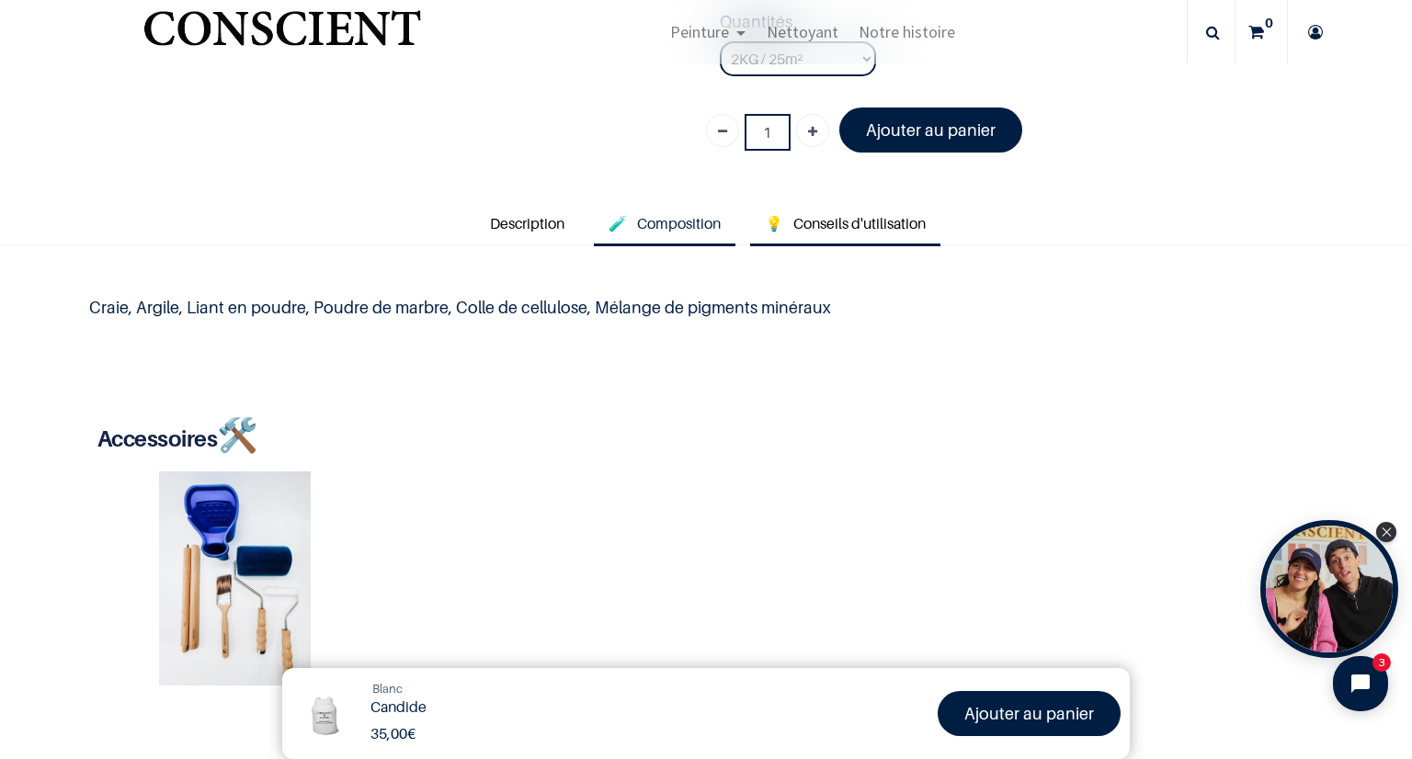
click at [778, 222] on link "💡 Conseils d'utilisation" at bounding box center [845, 225] width 190 height 42
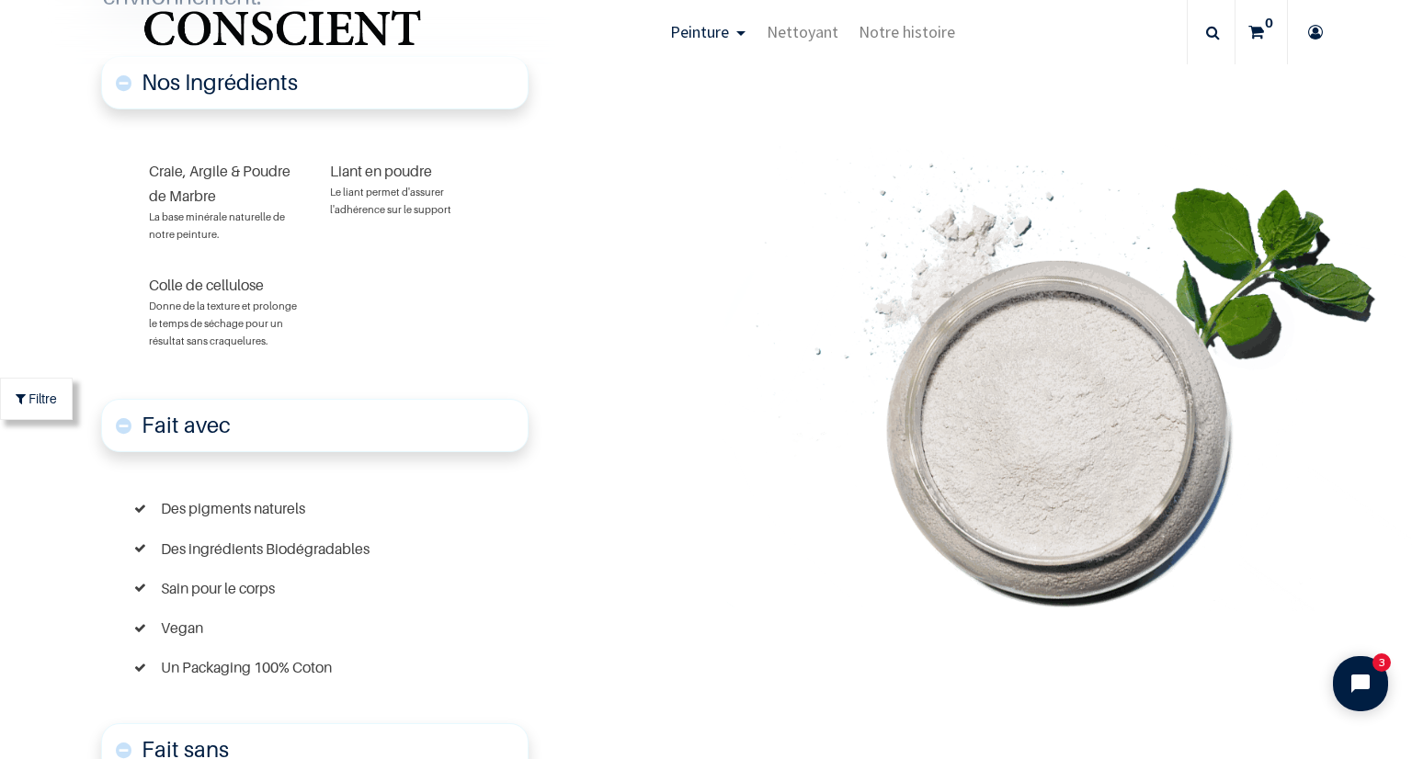
scroll to position [4204, 0]
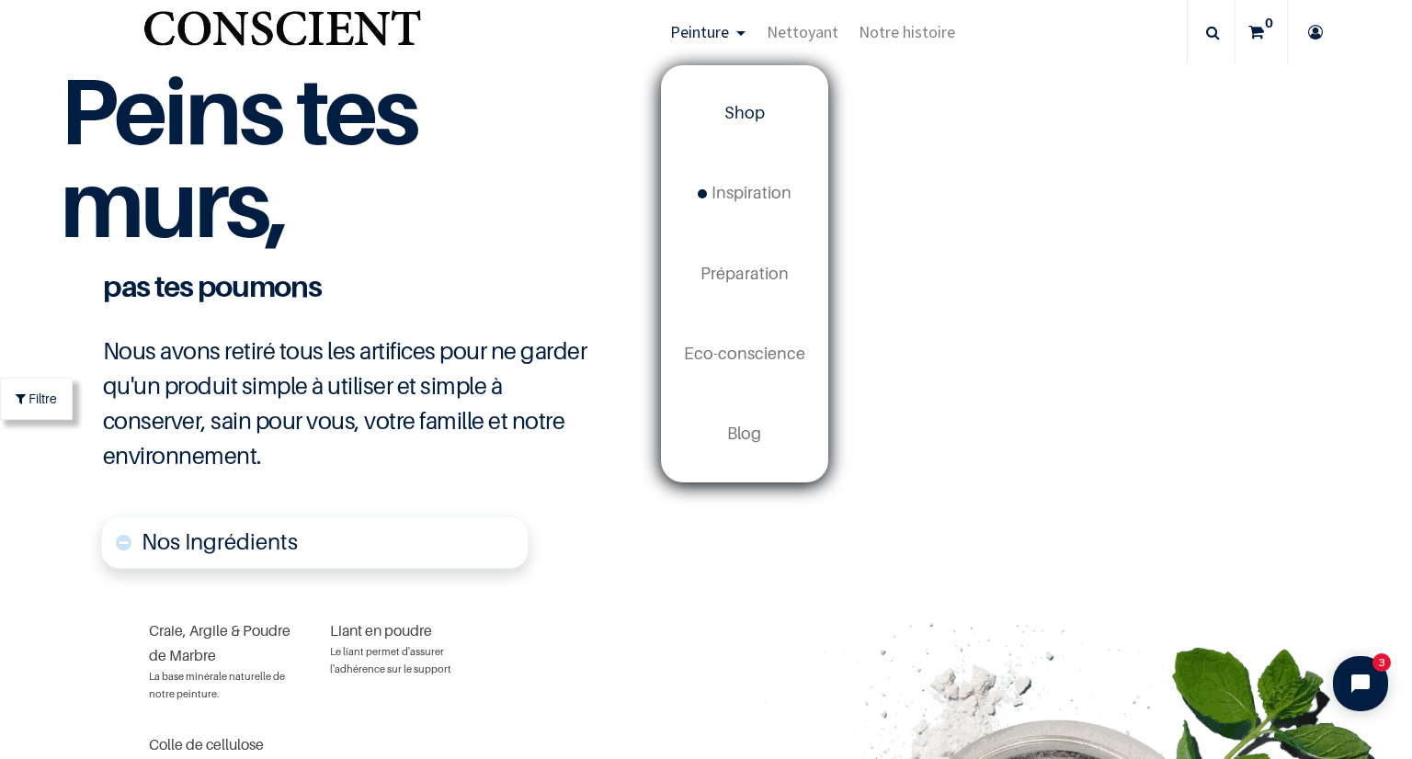
click at [737, 108] on span "Shop" at bounding box center [744, 112] width 40 height 19
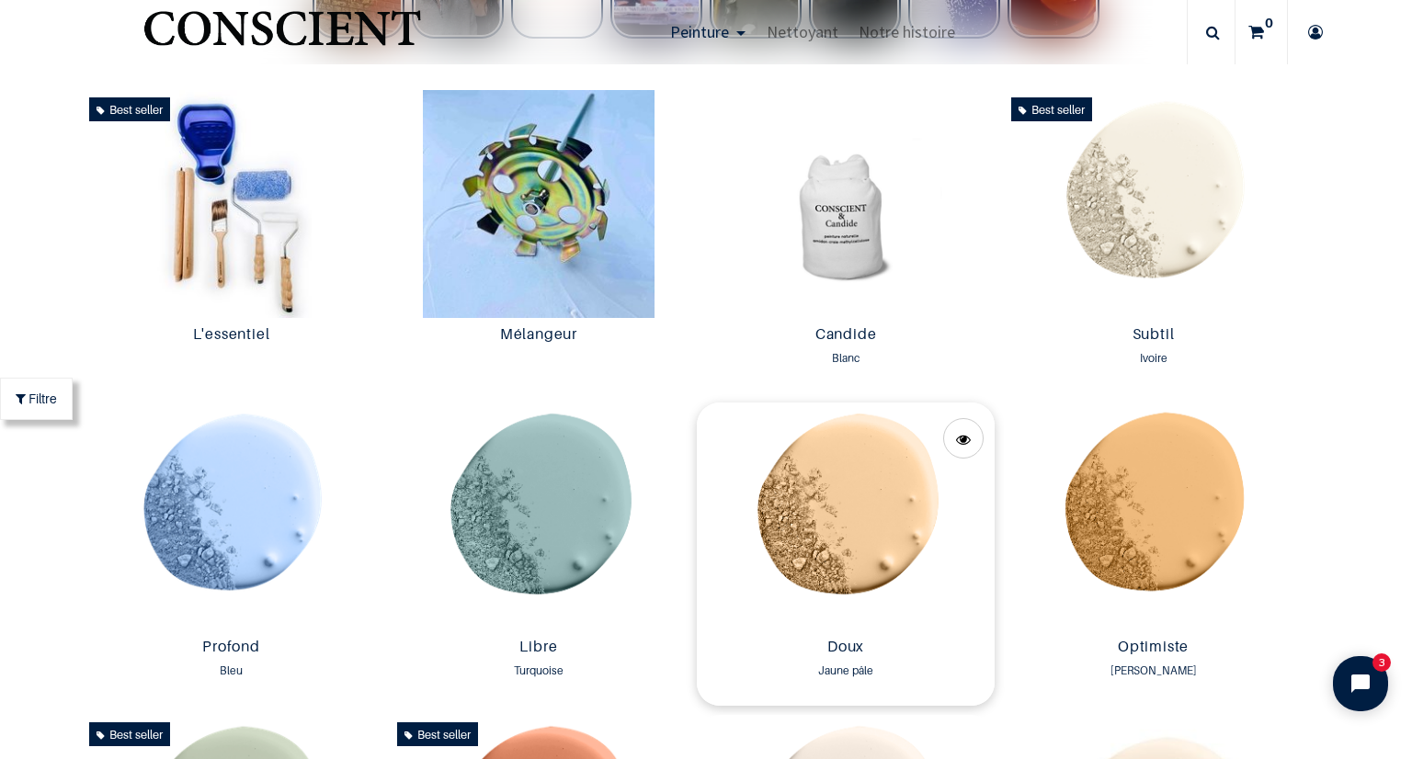
scroll to position [1195, 0]
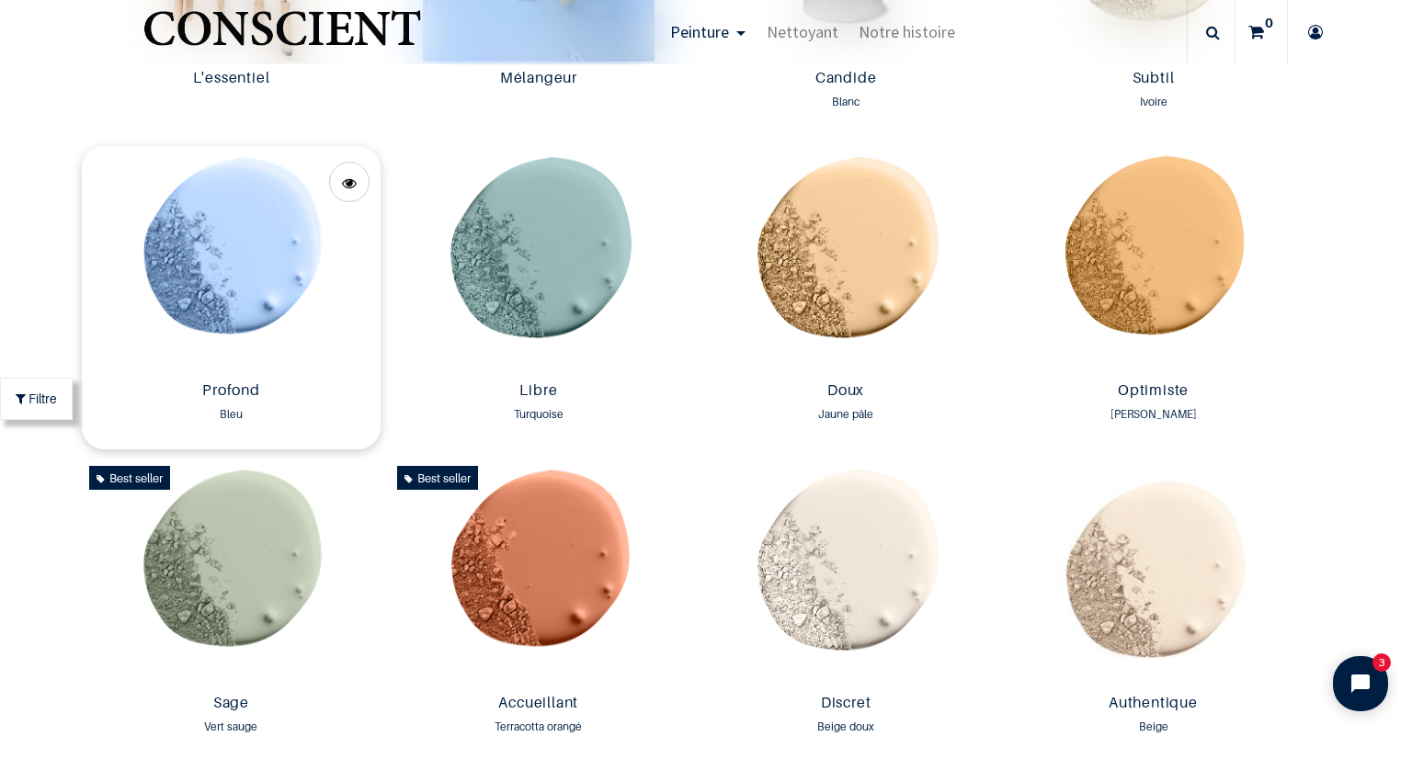
click at [198, 263] on img at bounding box center [231, 260] width 298 height 228
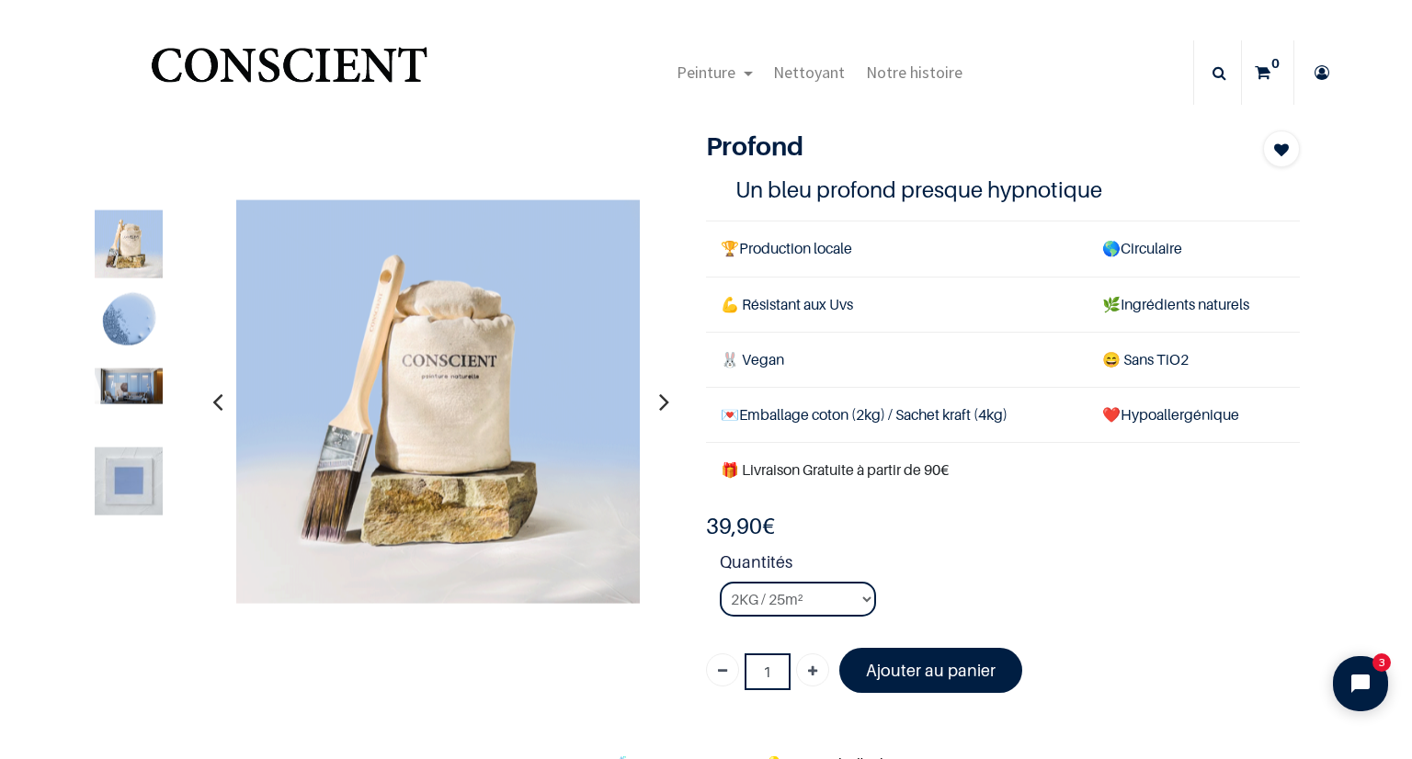
scroll to position [276, 0]
click at [158, 388] on img at bounding box center [129, 387] width 68 height 36
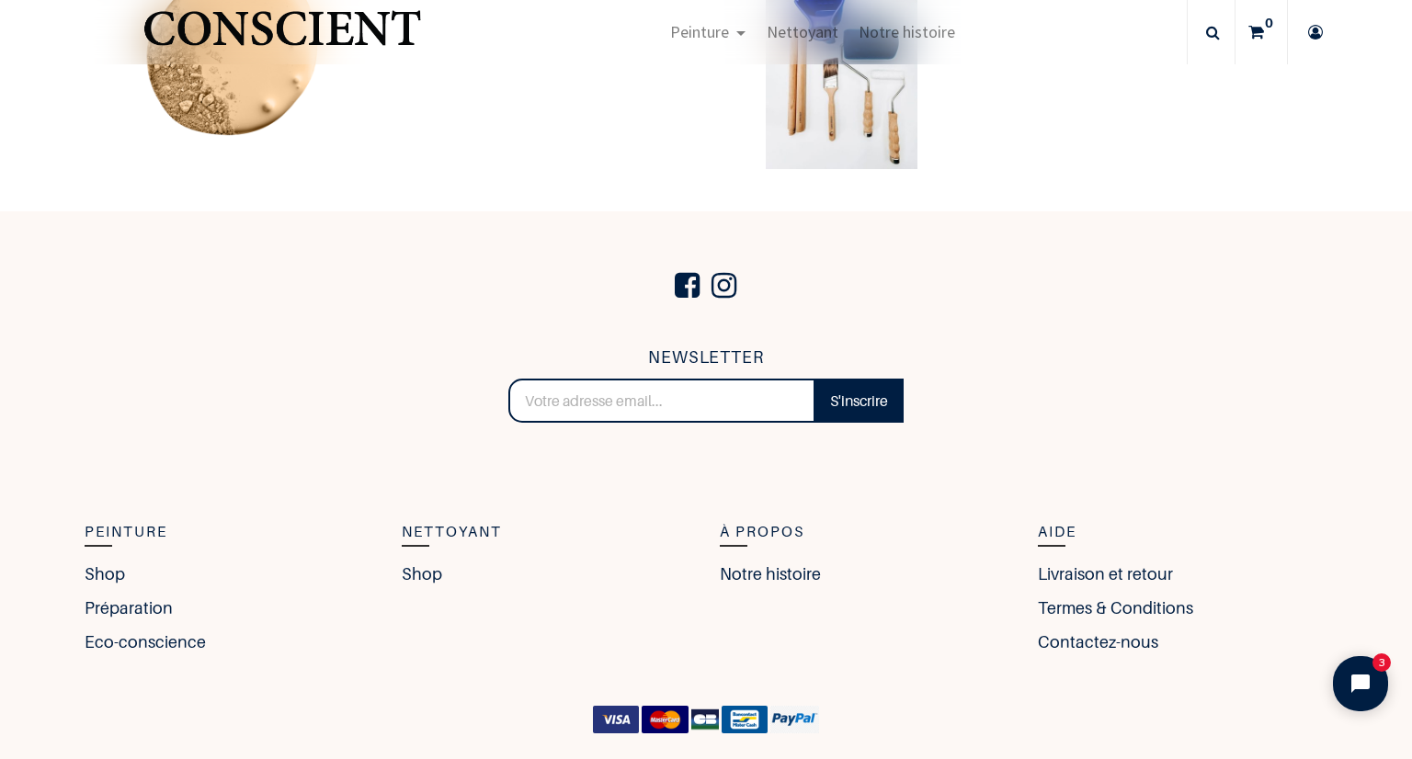
scroll to position [3777, 0]
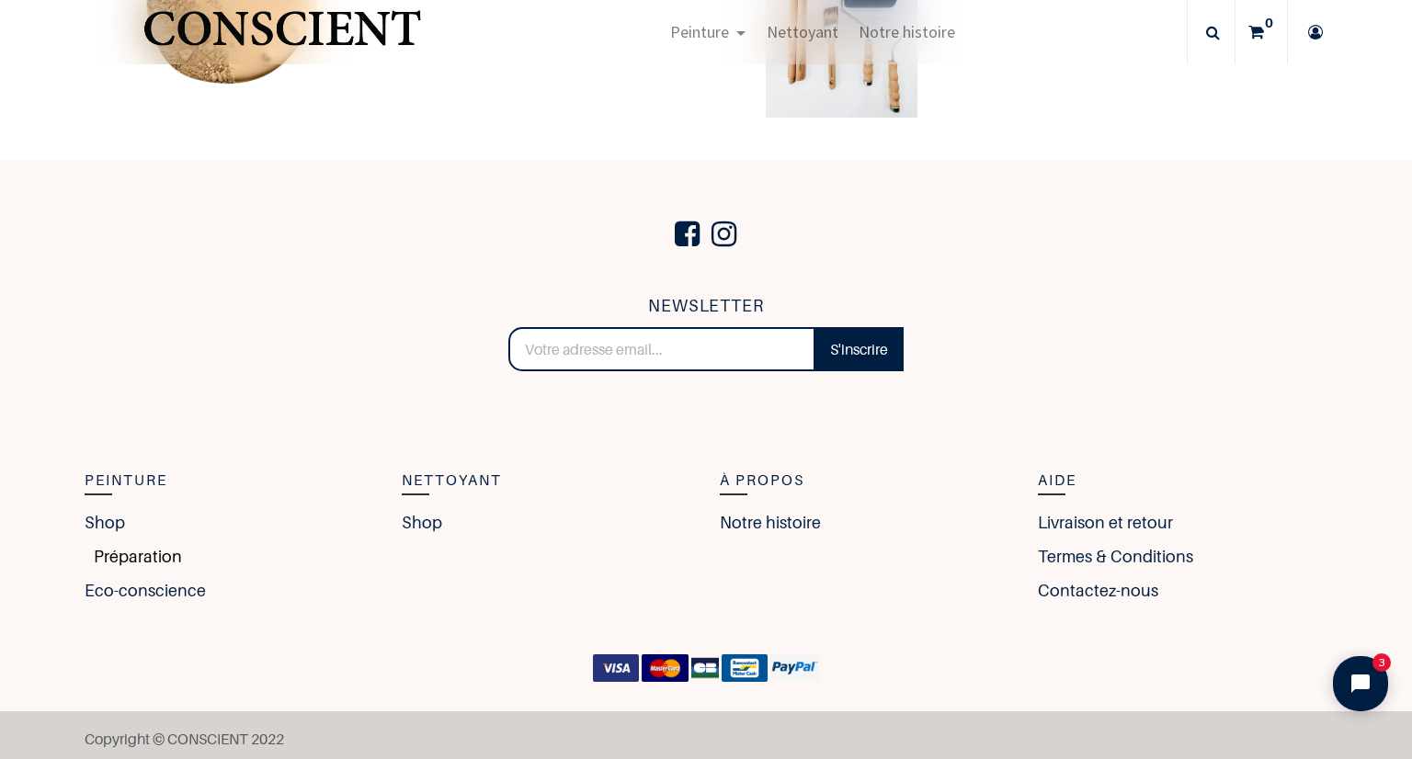
click at [112, 544] on link "Préparation" at bounding box center [133, 556] width 97 height 25
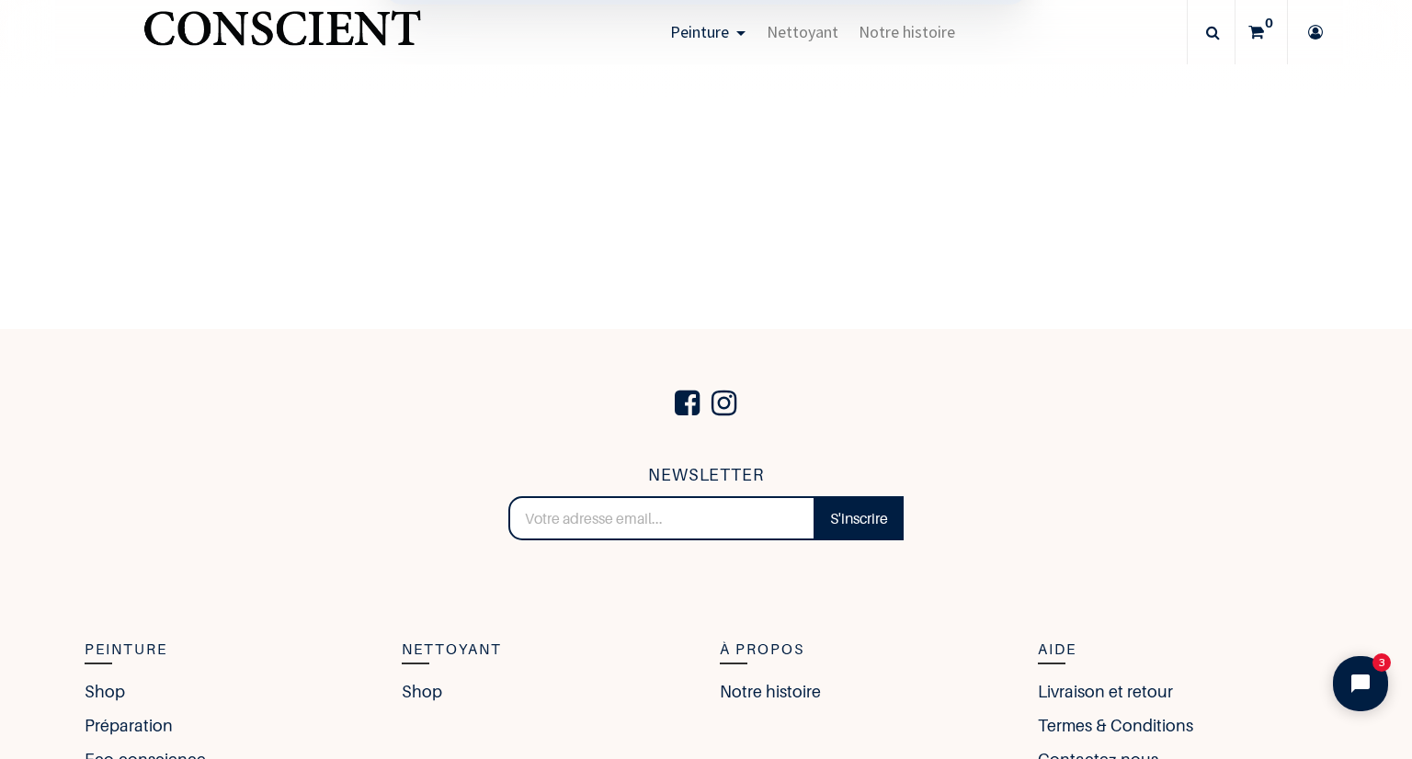
scroll to position [3210, 0]
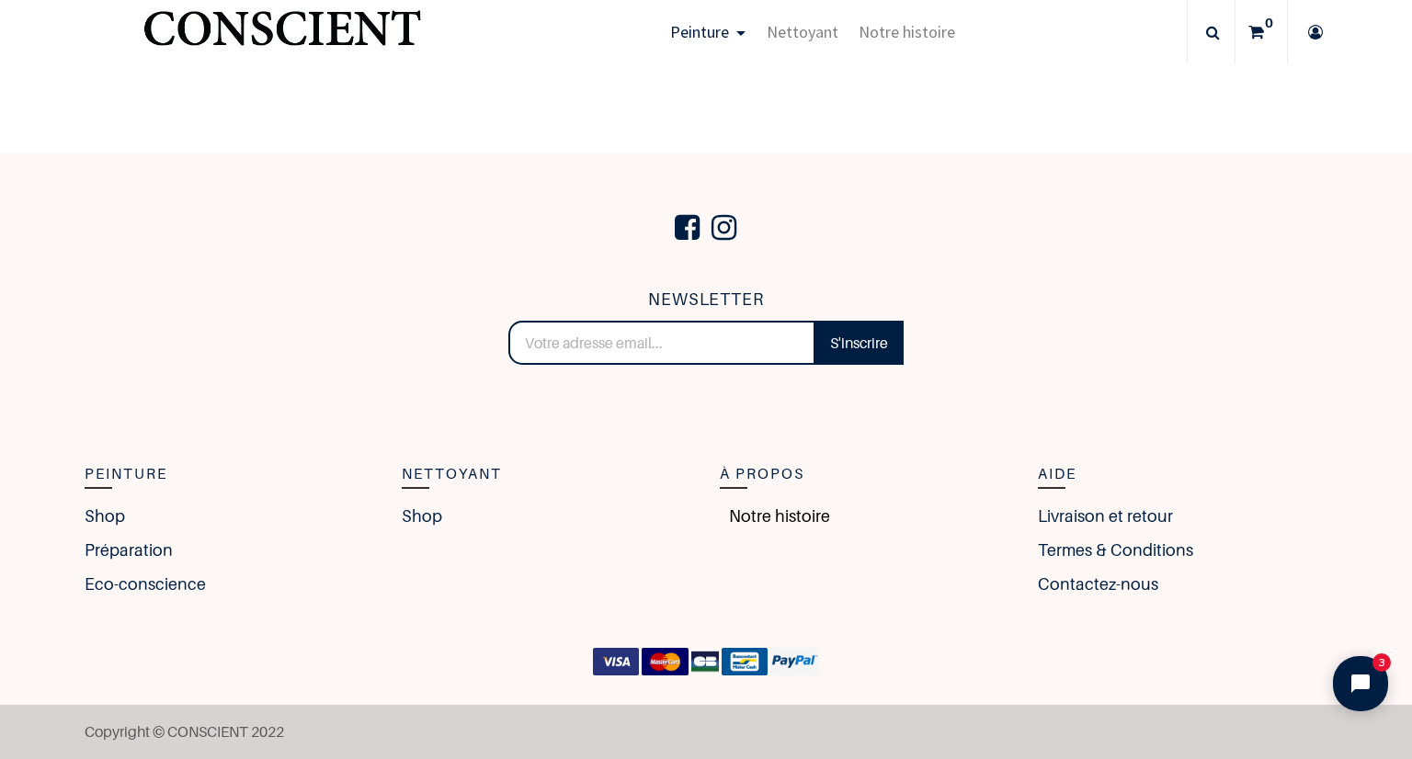
click at [750, 521] on link "Notre histoire" at bounding box center [775, 516] width 110 height 25
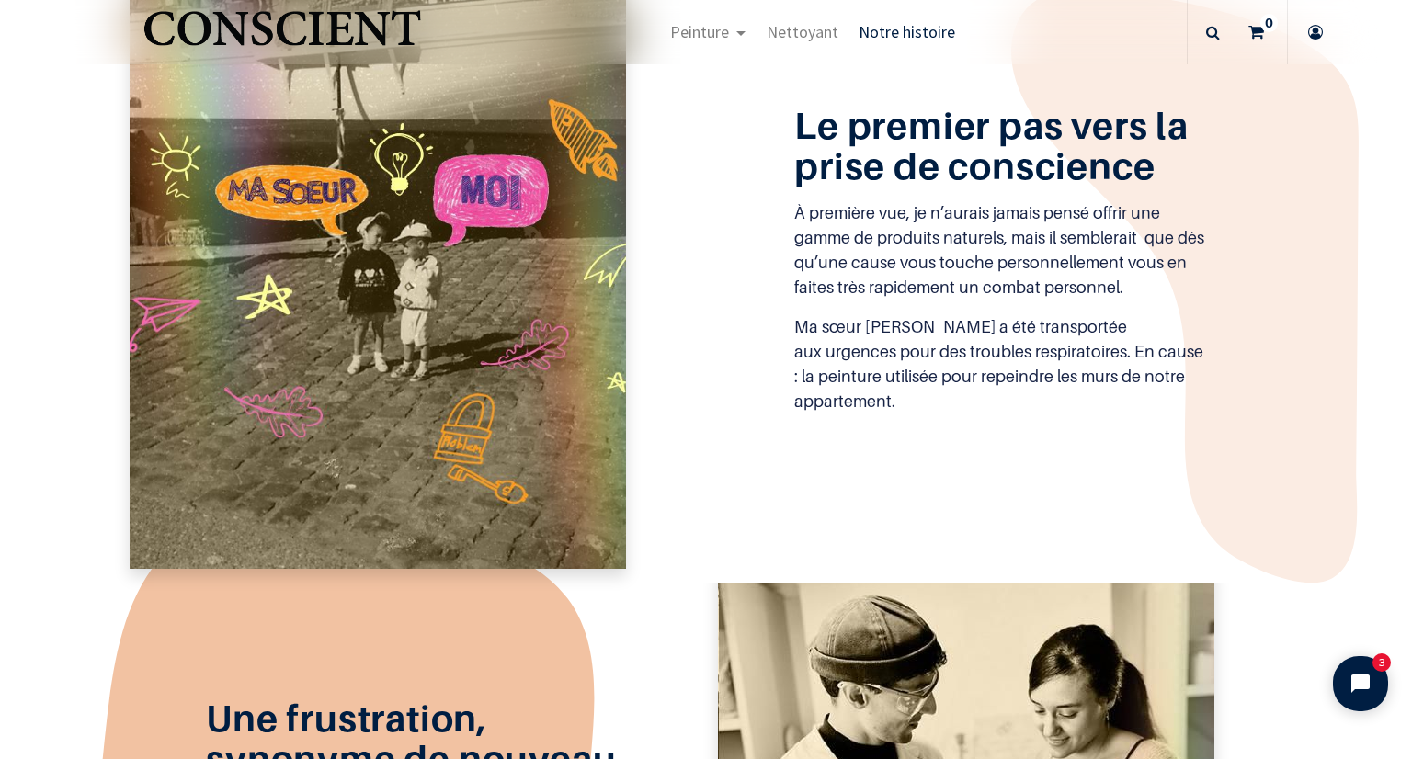
scroll to position [798, 0]
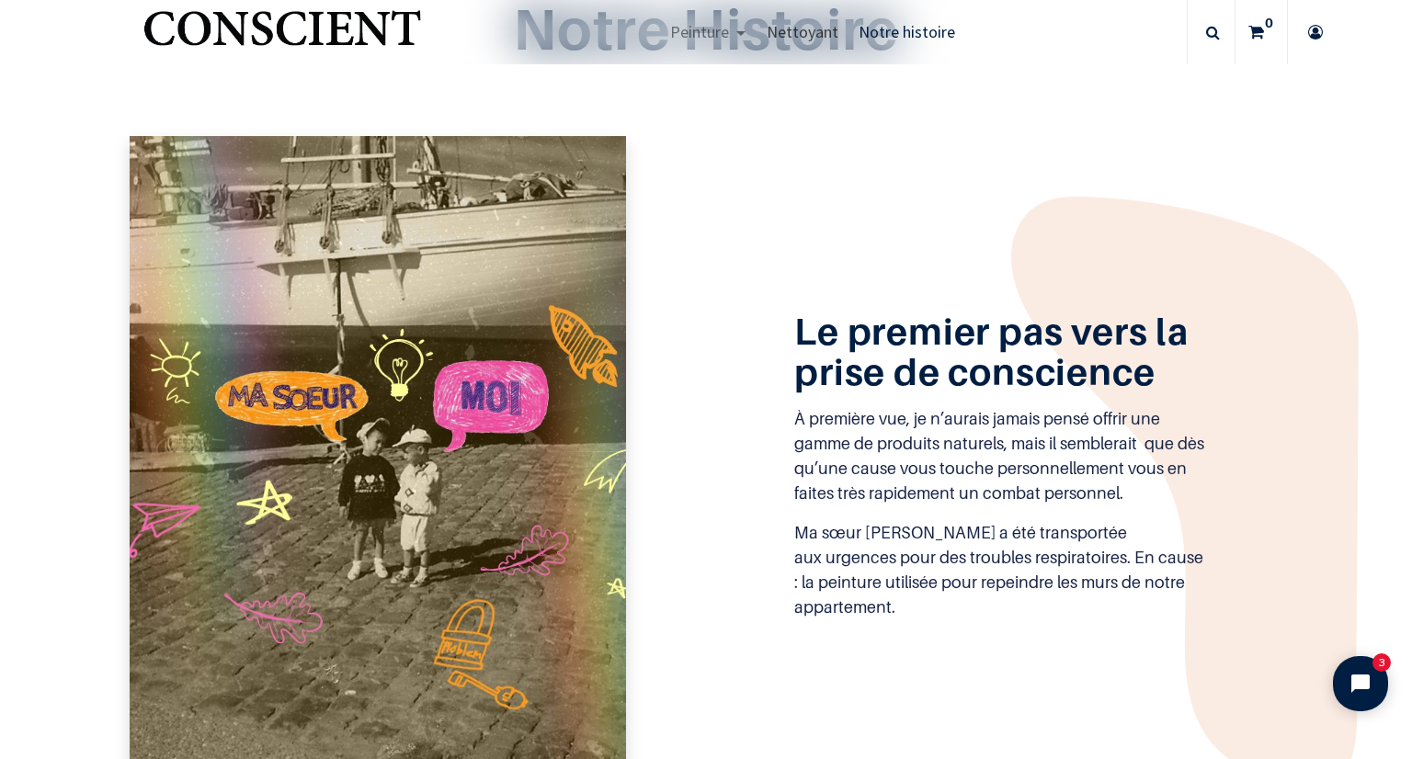
click at [809, 27] on span "Nettoyant" at bounding box center [803, 31] width 72 height 21
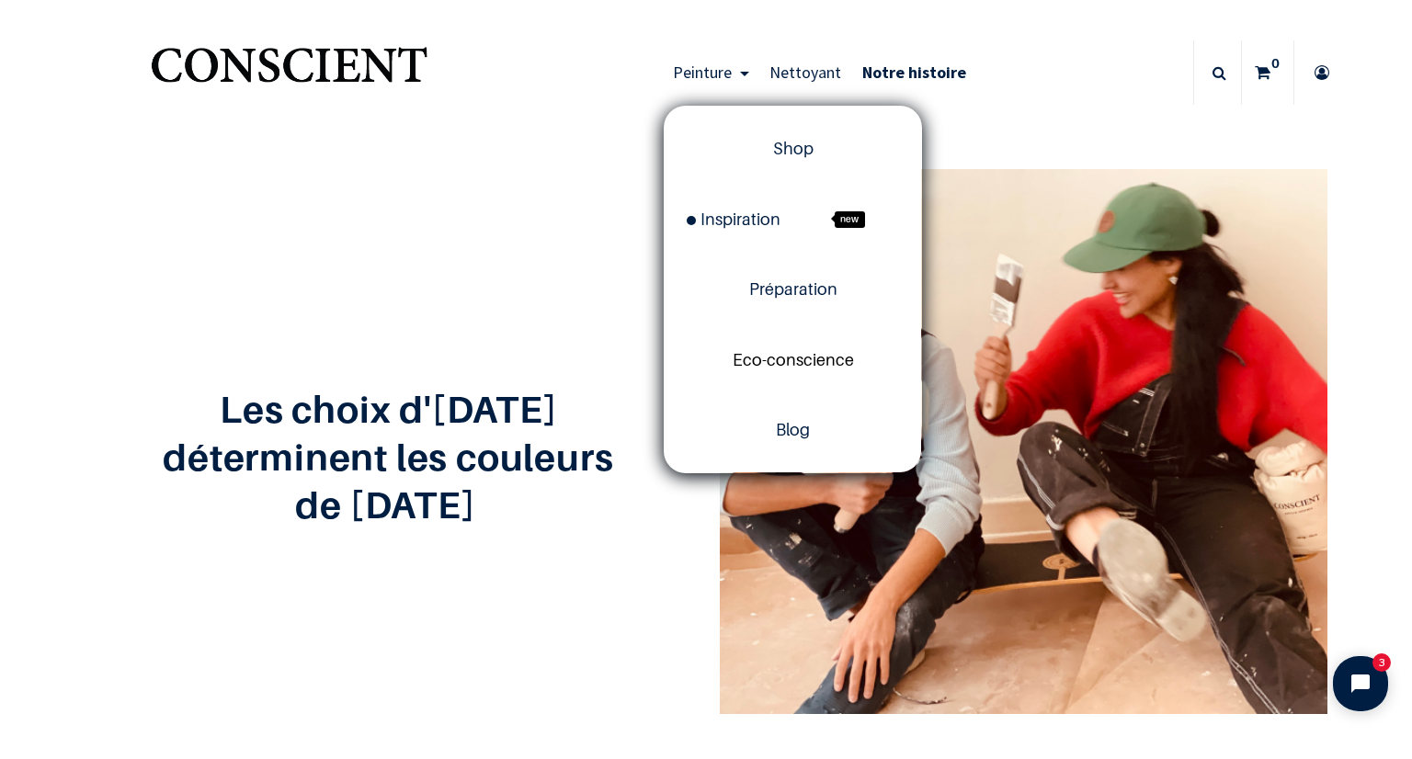
click at [750, 364] on span "Eco-conscience" at bounding box center [793, 359] width 121 height 19
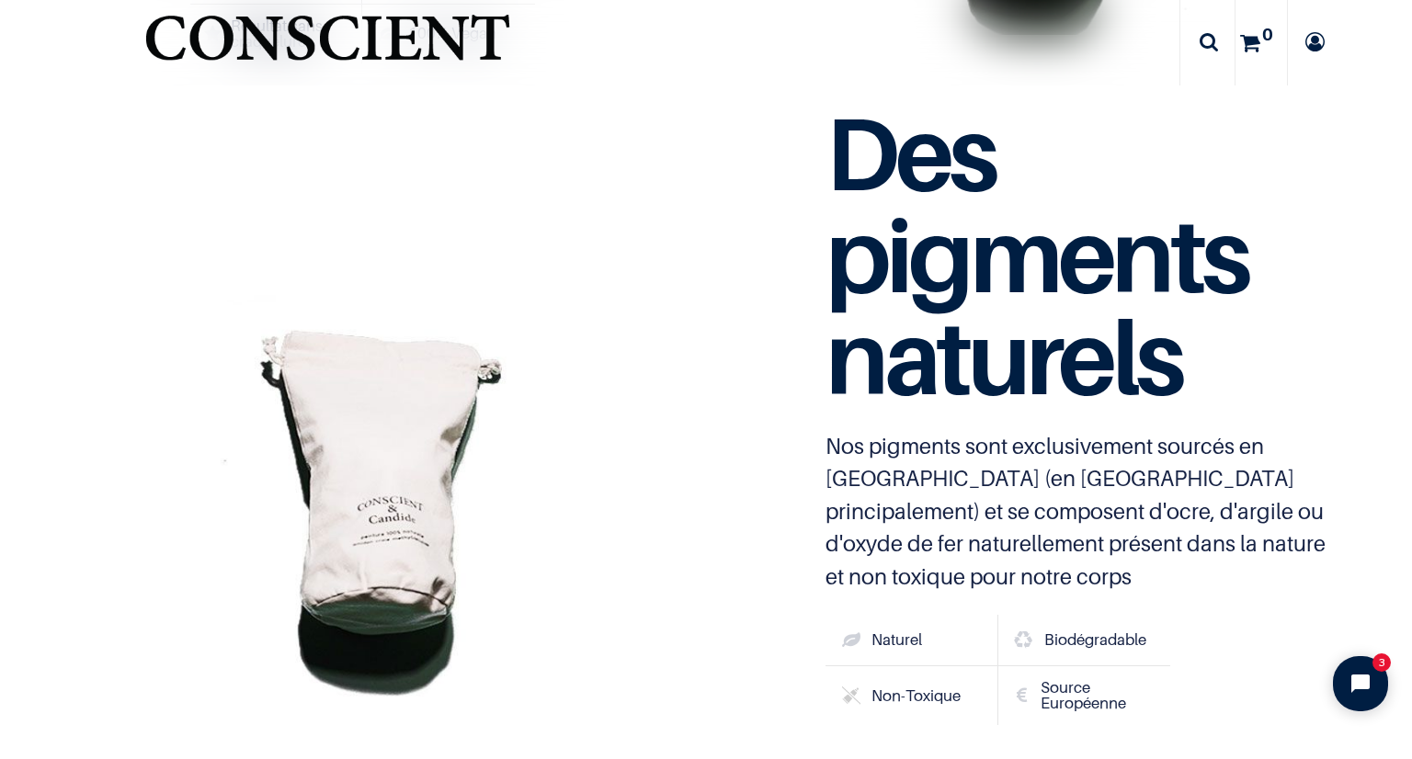
scroll to position [5884, 0]
